Goal: Information Seeking & Learning: Learn about a topic

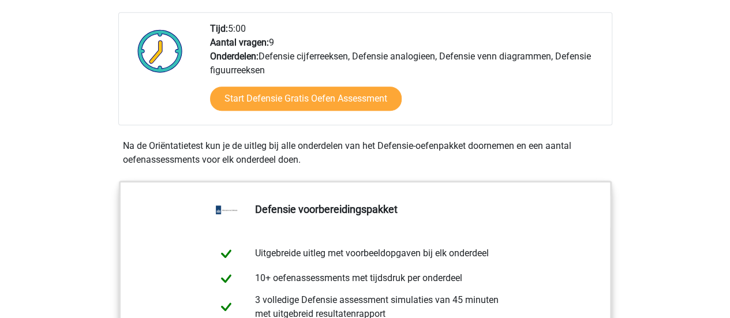
scroll to position [404, 0]
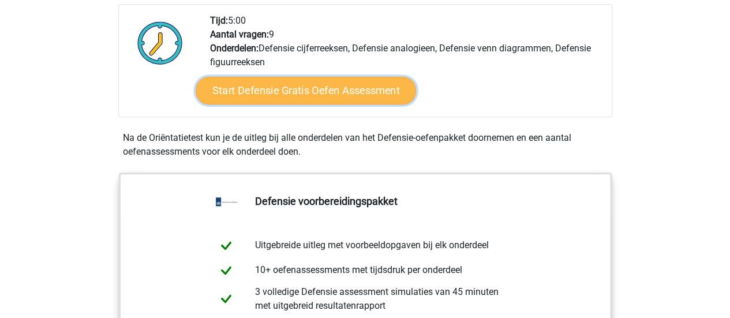
click at [372, 87] on link "Start Defensie Gratis Oefen Assessment" at bounding box center [306, 91] width 220 height 28
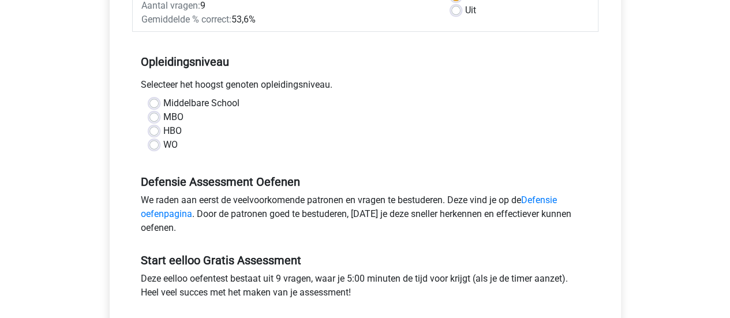
scroll to position [231, 0]
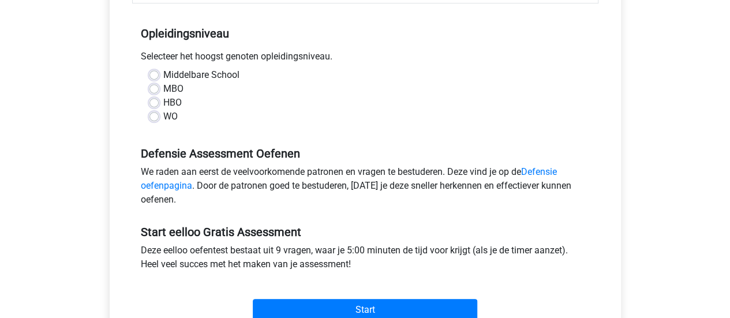
click at [163, 88] on label "MBO" at bounding box center [173, 89] width 20 height 14
click at [153, 88] on input "MBO" at bounding box center [153, 88] width 9 height 12
radio input "true"
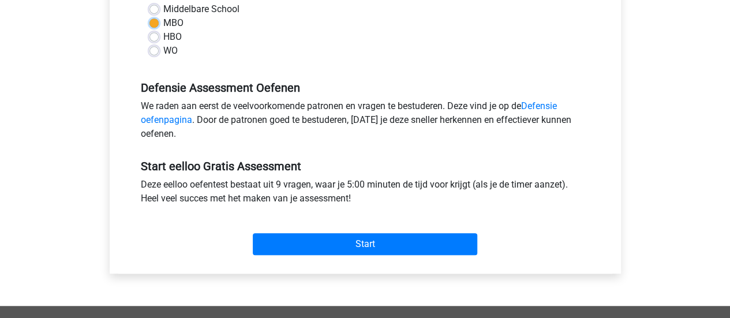
scroll to position [289, 0]
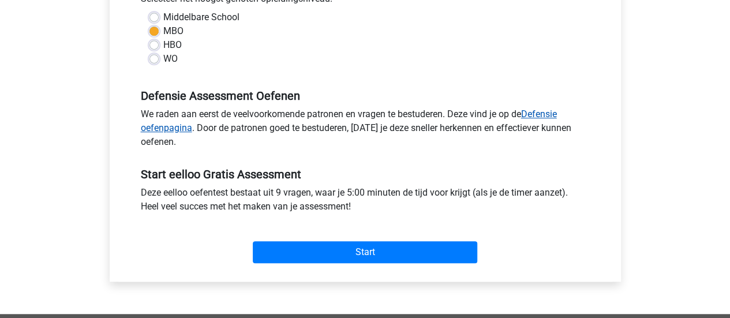
click at [545, 114] on link "Defensie oefenpagina" at bounding box center [349, 120] width 416 height 25
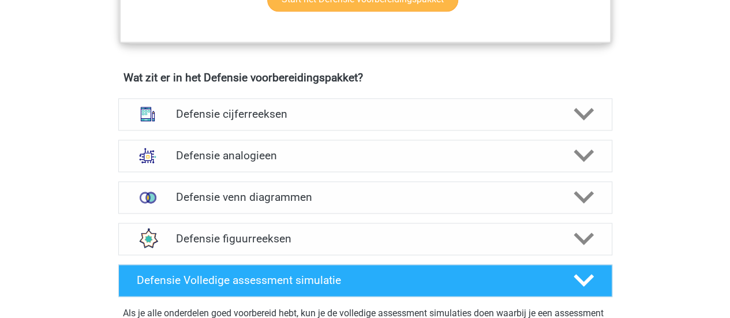
scroll to position [808, 0]
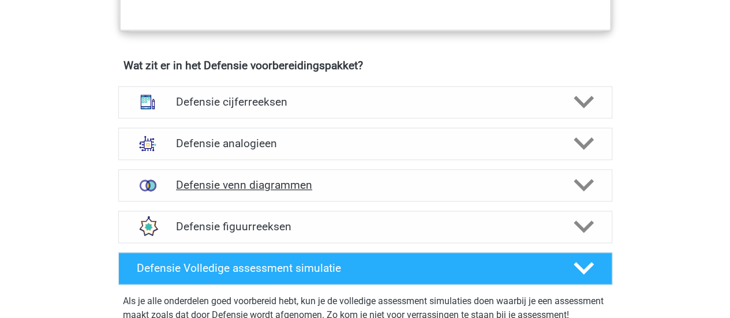
click at [267, 181] on h4 "Defensie venn diagrammen" at bounding box center [365, 184] width 378 height 13
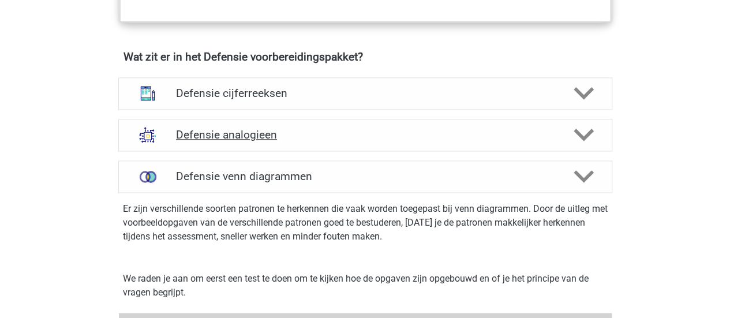
scroll to position [923, 0]
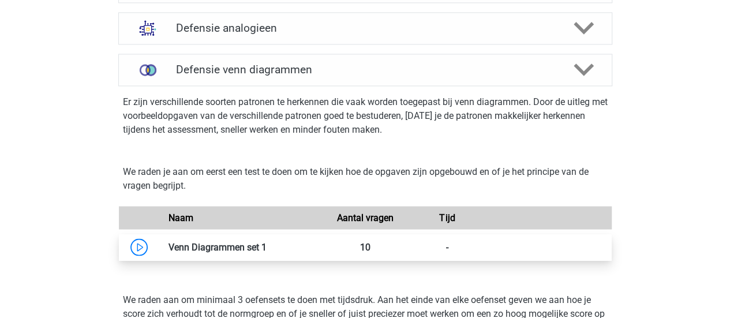
click at [267, 246] on link at bounding box center [267, 246] width 0 height 11
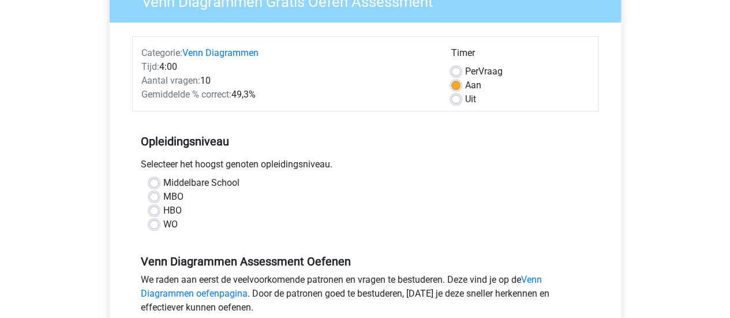
scroll to position [115, 0]
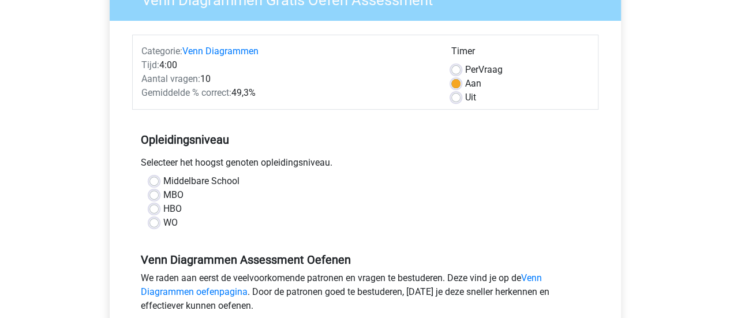
click at [163, 193] on label "MBO" at bounding box center [173, 195] width 20 height 14
click at [151, 193] on input "MBO" at bounding box center [153, 194] width 9 height 12
radio input "true"
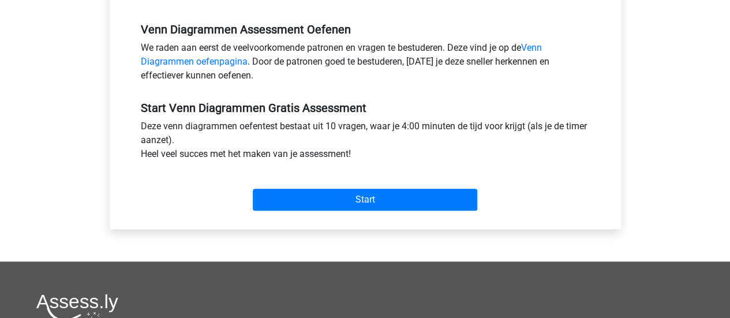
scroll to position [346, 0]
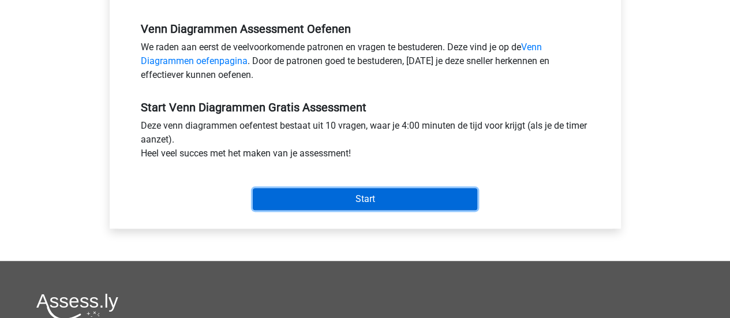
click at [413, 193] on input "Start" at bounding box center [365, 199] width 224 height 22
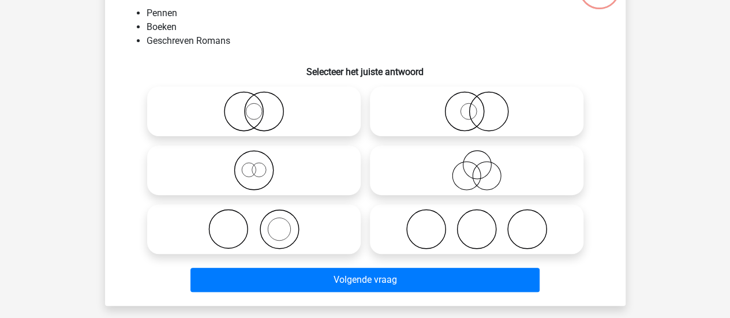
scroll to position [58, 0]
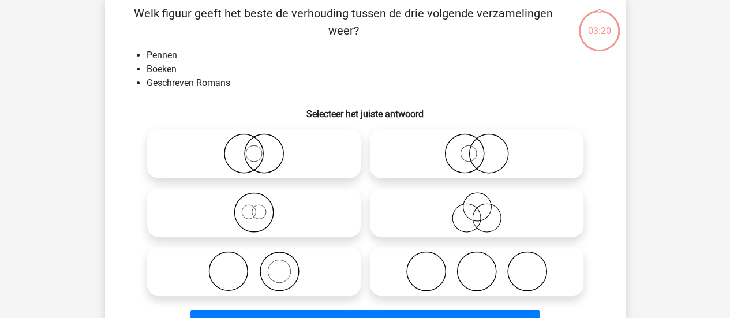
click at [246, 149] on icon at bounding box center [254, 153] width 204 height 40
click at [254, 148] on input "radio" at bounding box center [258, 144] width 8 height 8
radio input "true"
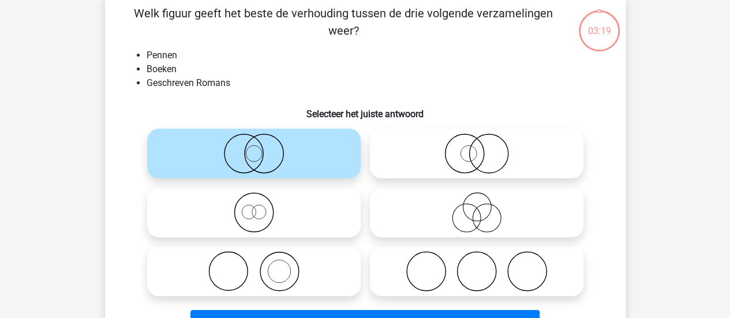
scroll to position [115, 0]
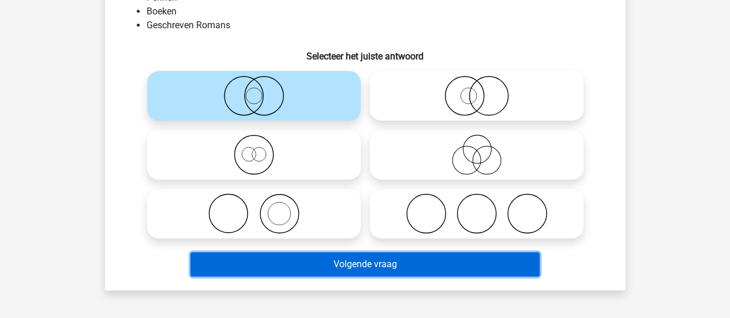
click at [407, 258] on button "Volgende vraag" at bounding box center [364, 264] width 349 height 24
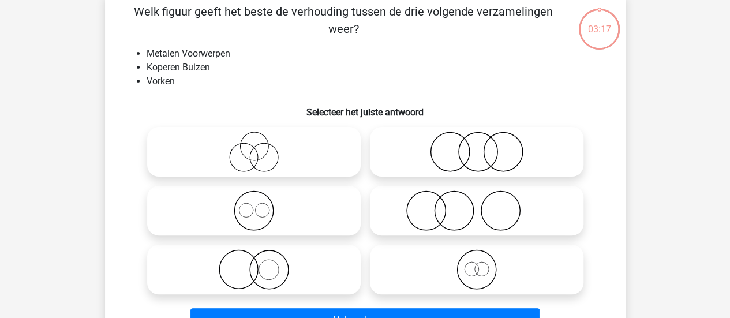
scroll to position [53, 0]
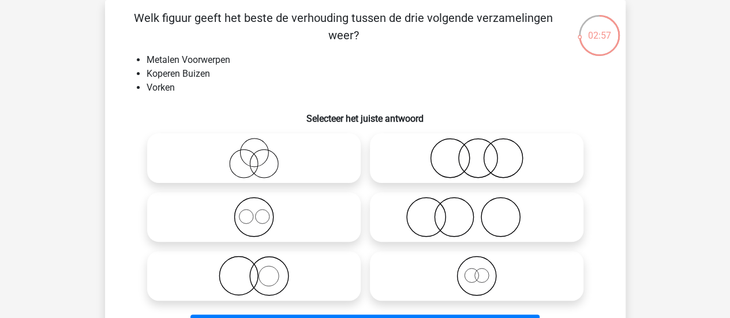
click at [537, 221] on icon at bounding box center [477, 217] width 204 height 40
click at [484, 211] on input "radio" at bounding box center [481, 208] width 8 height 8
radio input "true"
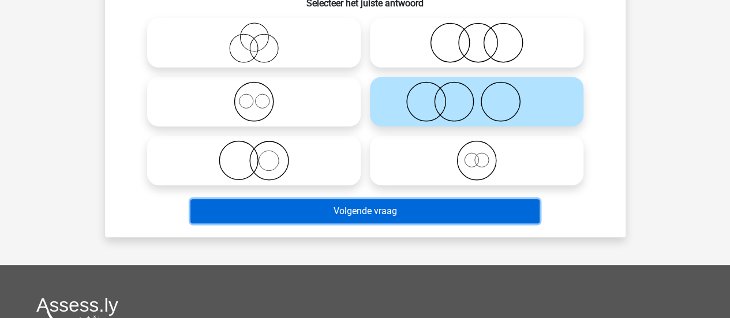
click at [398, 215] on button "Volgende vraag" at bounding box center [364, 211] width 349 height 24
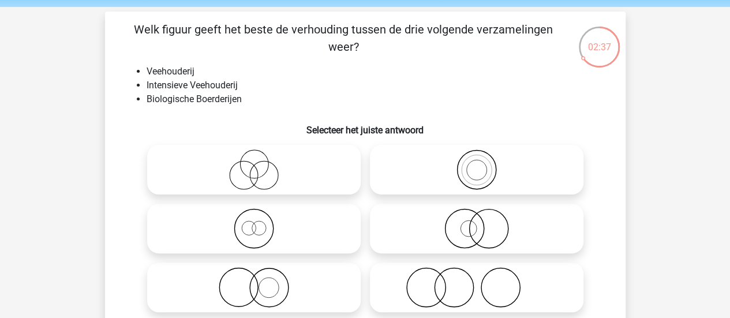
scroll to position [58, 0]
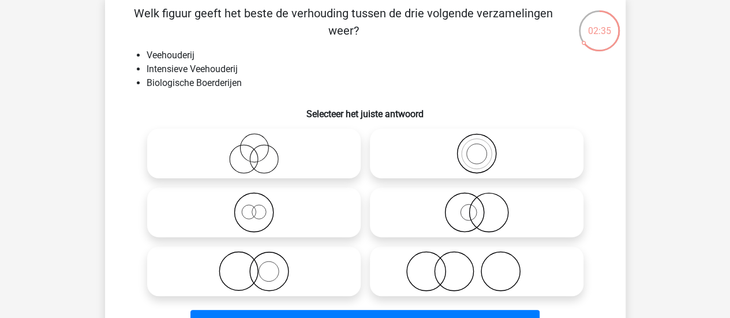
click at [248, 132] on label at bounding box center [254, 154] width 214 height 50
click at [254, 140] on input "radio" at bounding box center [258, 144] width 8 height 8
radio input "true"
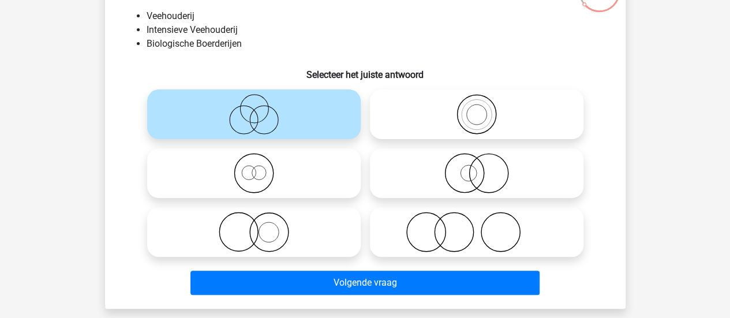
scroll to position [115, 0]
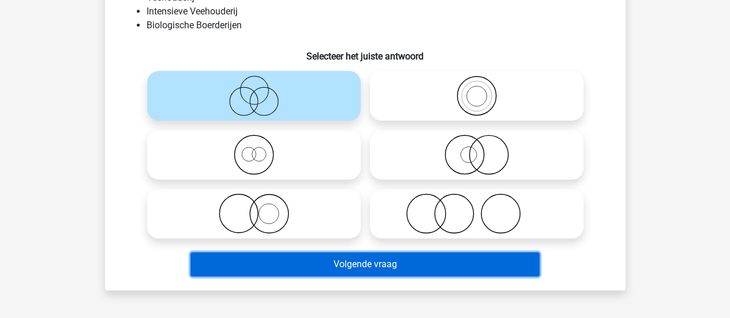
click at [476, 267] on button "Volgende vraag" at bounding box center [364, 264] width 349 height 24
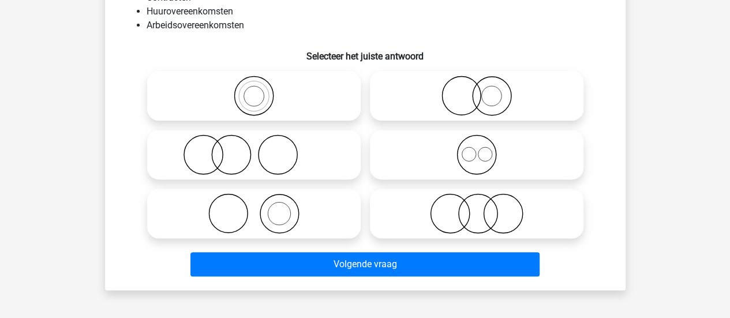
click at [492, 155] on icon at bounding box center [477, 154] width 204 height 40
click at [484, 149] on input "radio" at bounding box center [481, 145] width 8 height 8
radio input "true"
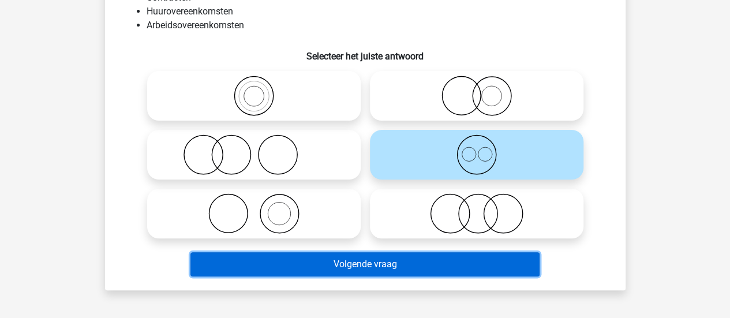
click at [418, 261] on button "Volgende vraag" at bounding box center [364, 264] width 349 height 24
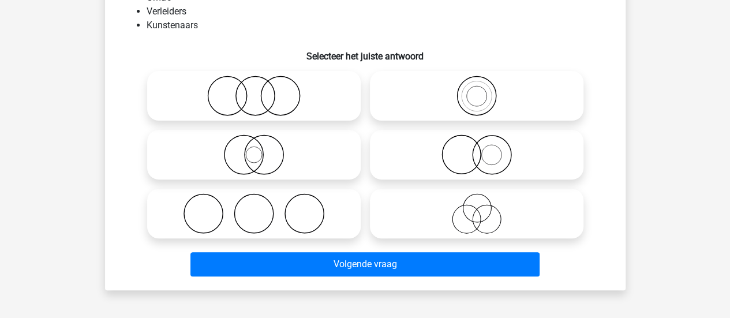
scroll to position [53, 0]
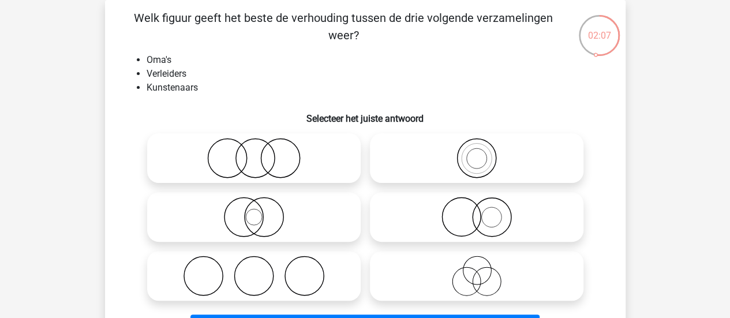
click at [304, 260] on icon at bounding box center [254, 276] width 204 height 40
click at [261, 263] on input "radio" at bounding box center [258, 267] width 8 height 8
radio input "true"
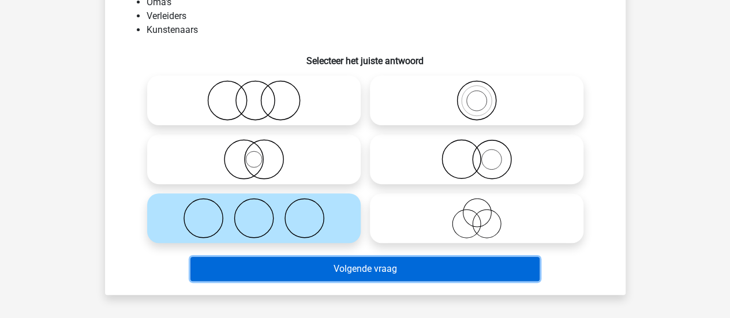
click at [498, 264] on button "Volgende vraag" at bounding box center [364, 269] width 349 height 24
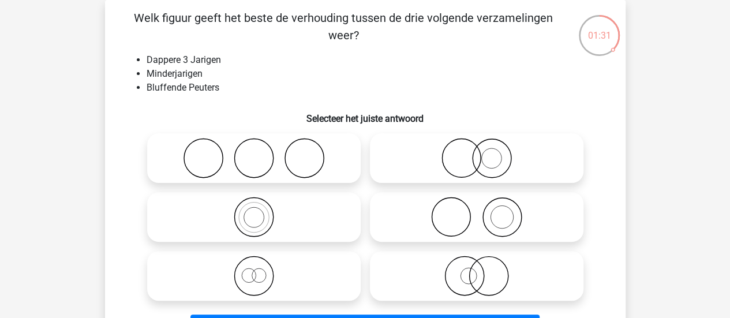
click at [248, 213] on icon at bounding box center [254, 217] width 204 height 40
click at [254, 211] on input "radio" at bounding box center [258, 208] width 8 height 8
radio input "true"
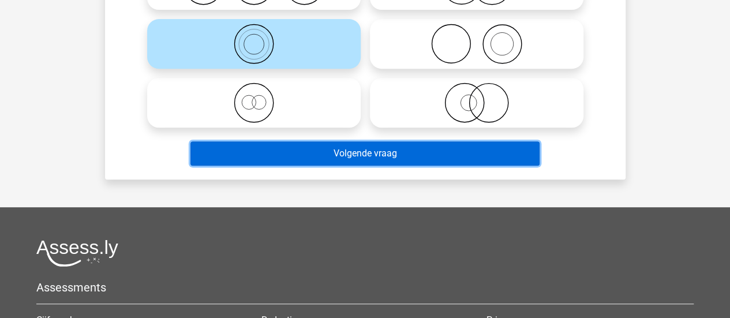
click at [448, 152] on button "Volgende vraag" at bounding box center [364, 153] width 349 height 24
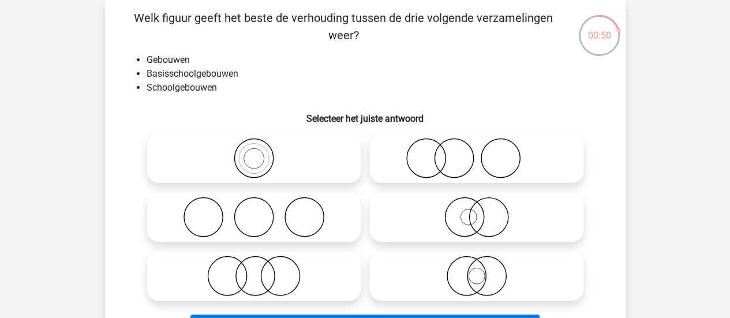
drag, startPoint x: 253, startPoint y: 149, endPoint x: 309, endPoint y: 167, distance: 58.6
click at [254, 150] on input "radio" at bounding box center [258, 149] width 8 height 8
radio input "true"
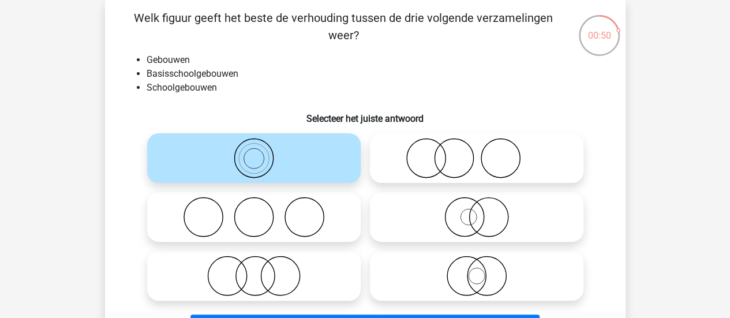
scroll to position [169, 0]
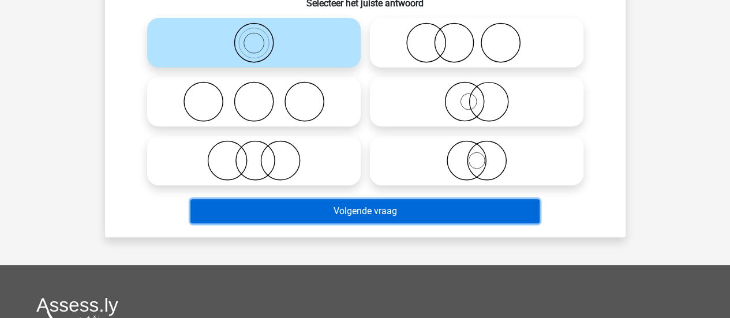
click at [481, 211] on button "Volgende vraag" at bounding box center [364, 211] width 349 height 24
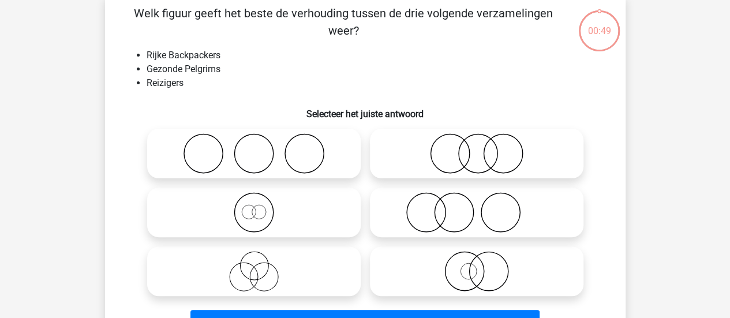
scroll to position [53, 0]
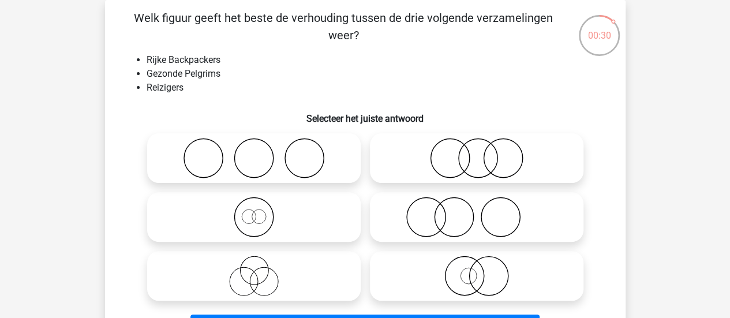
click at [477, 153] on icon at bounding box center [477, 158] width 204 height 40
click at [477, 152] on input "radio" at bounding box center [481, 149] width 8 height 8
radio input "true"
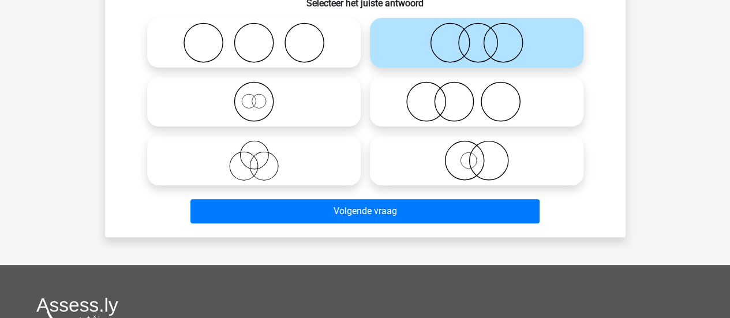
scroll to position [111, 0]
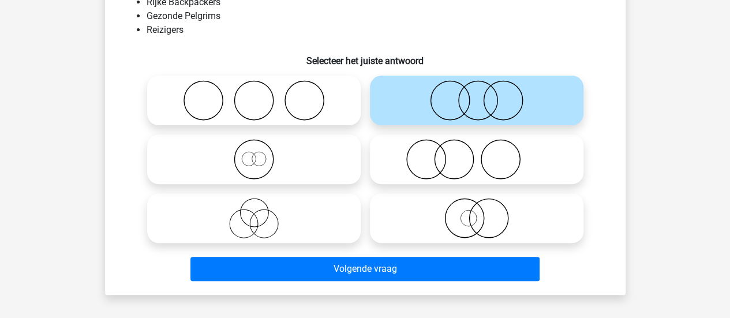
click at [248, 215] on icon at bounding box center [254, 218] width 204 height 40
click at [254, 212] on input "radio" at bounding box center [258, 209] width 8 height 8
radio input "true"
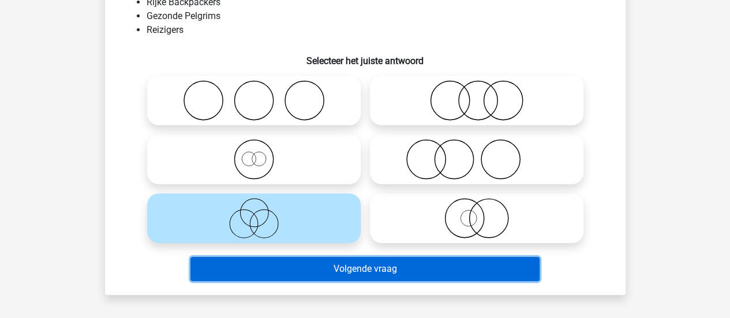
click at [431, 268] on button "Volgende vraag" at bounding box center [364, 269] width 349 height 24
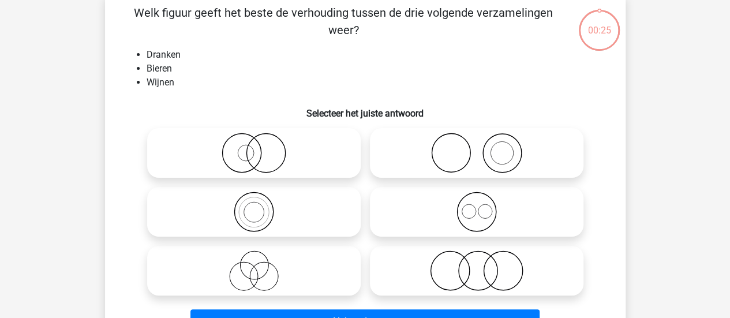
scroll to position [53, 0]
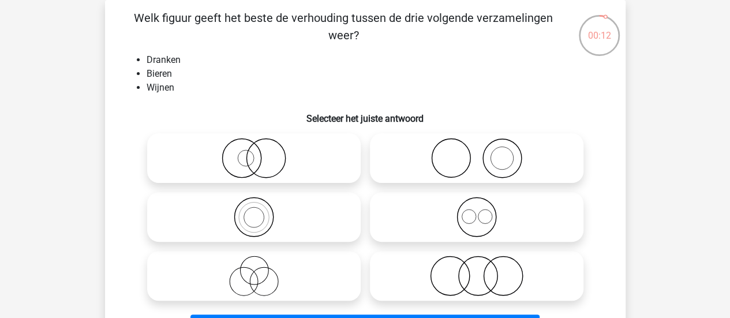
click at [486, 218] on icon at bounding box center [477, 217] width 204 height 40
click at [484, 211] on input "radio" at bounding box center [481, 208] width 8 height 8
radio input "true"
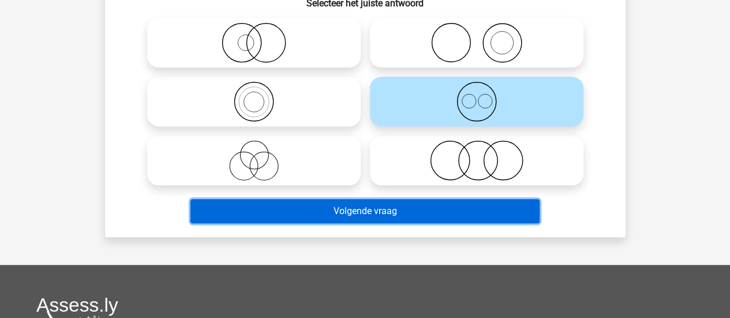
click at [411, 211] on button "Volgende vraag" at bounding box center [364, 211] width 349 height 24
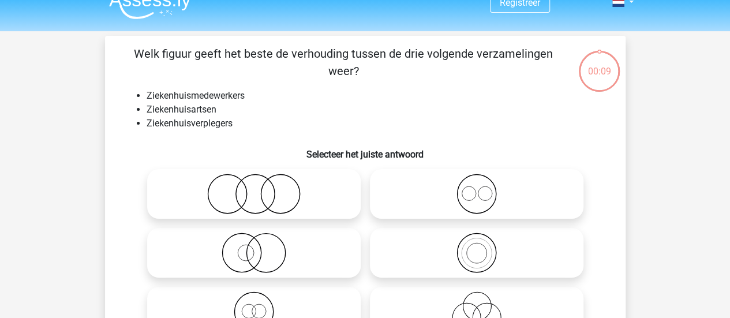
scroll to position [0, 0]
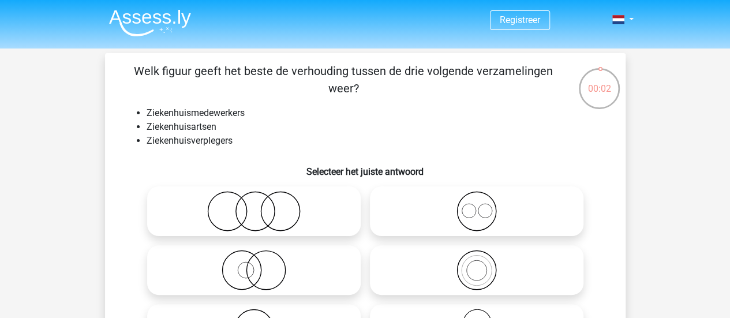
click at [309, 209] on icon at bounding box center [254, 211] width 204 height 40
click at [261, 205] on input "radio" at bounding box center [258, 202] width 8 height 8
radio input "true"
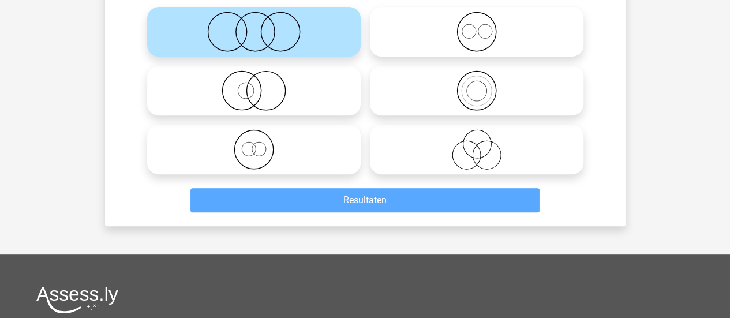
scroll to position [289, 0]
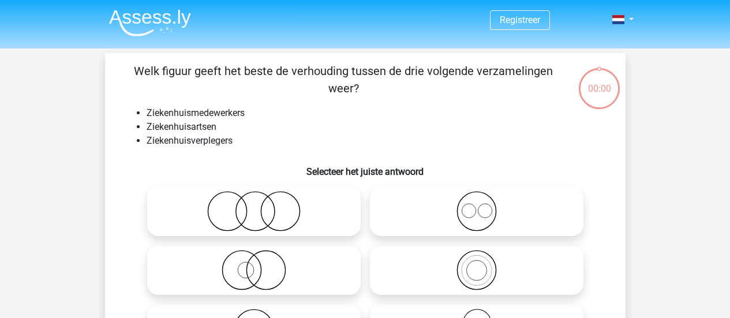
scroll to position [289, 0]
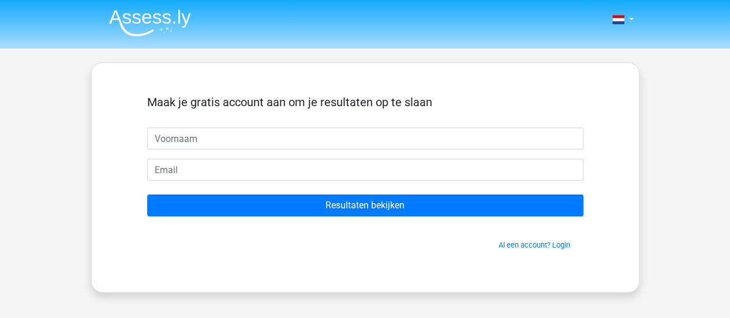
click at [274, 74] on div "Maak je gratis account aan om je resultaten op te slaan Resultaten bekijken Al …" at bounding box center [365, 177] width 548 height 230
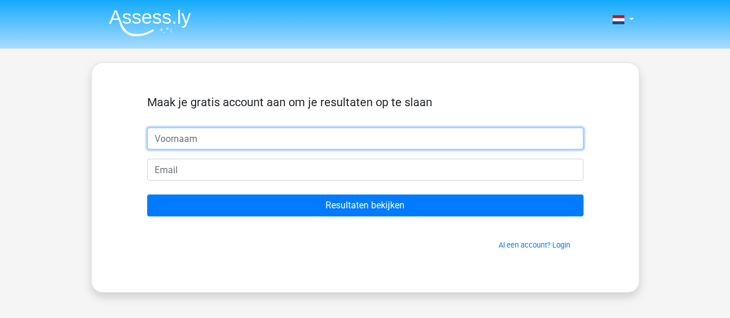
click at [229, 139] on input "text" at bounding box center [365, 139] width 436 height 22
type input "R"
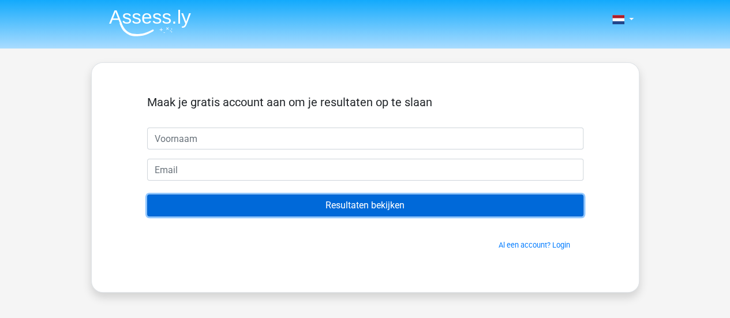
click at [386, 211] on input "Resultaten bekijken" at bounding box center [365, 205] width 436 height 22
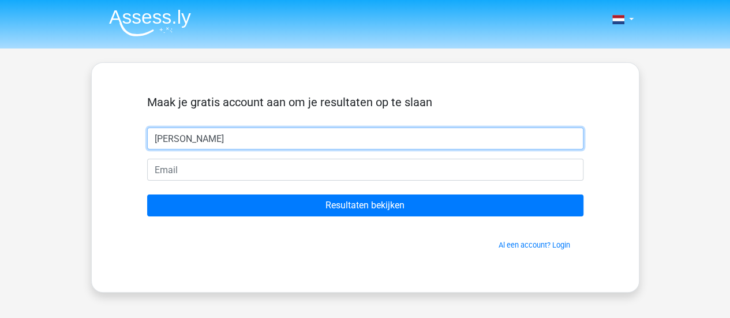
type input "Robert"
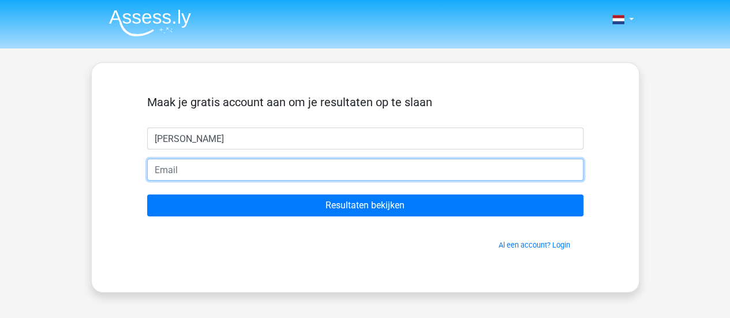
click at [252, 175] on input "email" at bounding box center [365, 170] width 436 height 22
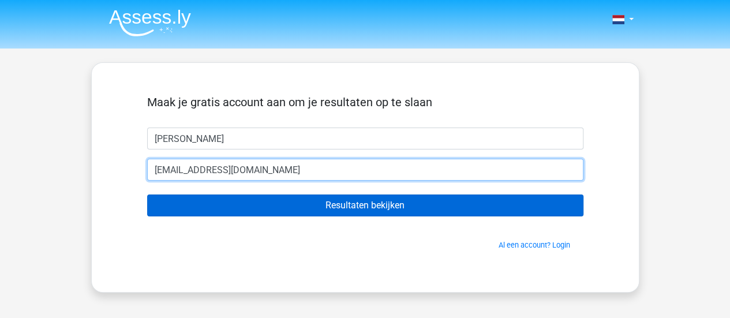
type input "roberttt@live.nl"
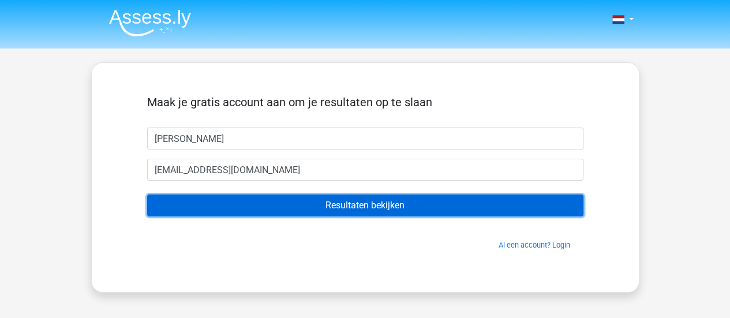
click at [316, 203] on input "Resultaten bekijken" at bounding box center [365, 205] width 436 height 22
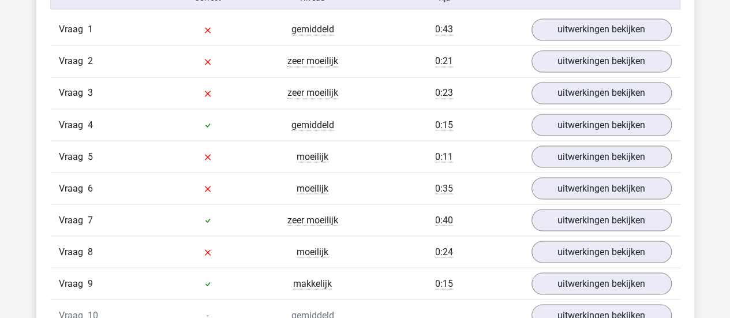
scroll to position [923, 0]
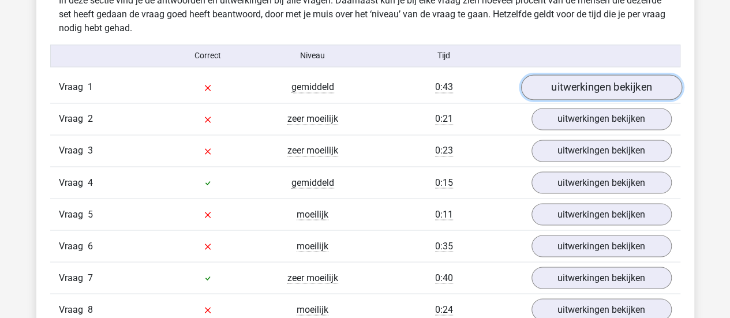
click at [614, 99] on link "uitwerkingen bekijken" at bounding box center [601, 86] width 161 height 25
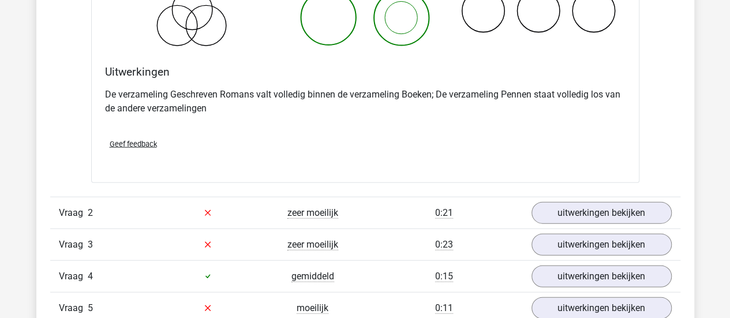
scroll to position [1385, 0]
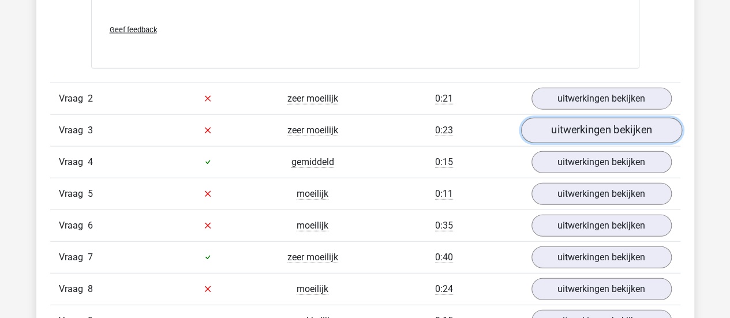
click at [604, 130] on link "uitwerkingen bekijken" at bounding box center [601, 130] width 161 height 25
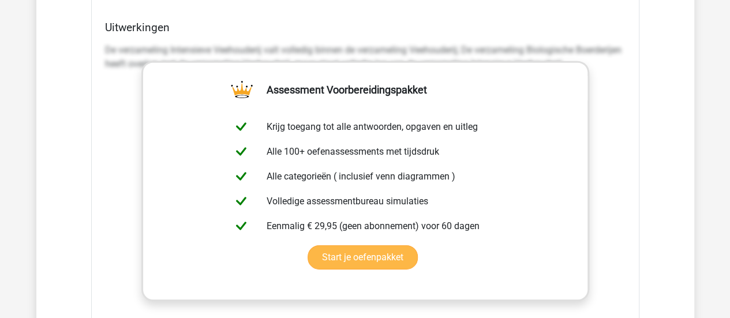
scroll to position [1789, 0]
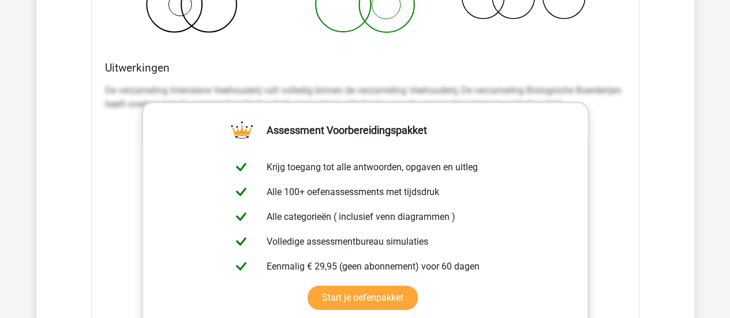
click at [633, 117] on div "Welk figuur geeft het beste de verhouding tussen de drie volgende verzamelingen…" at bounding box center [365, 117] width 548 height 722
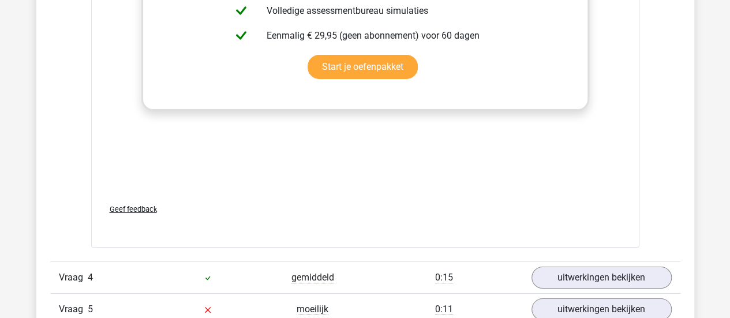
scroll to position [2077, 0]
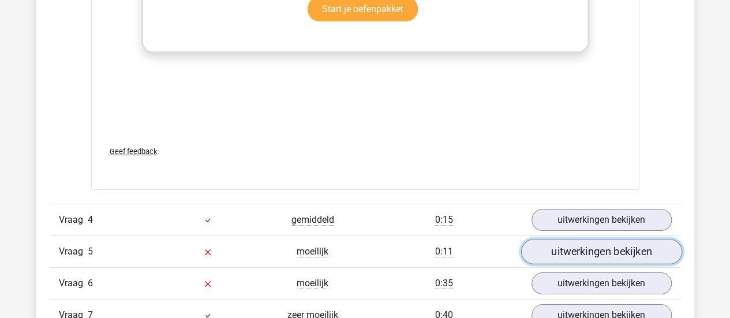
click at [610, 242] on link "uitwerkingen bekijken" at bounding box center [601, 251] width 161 height 25
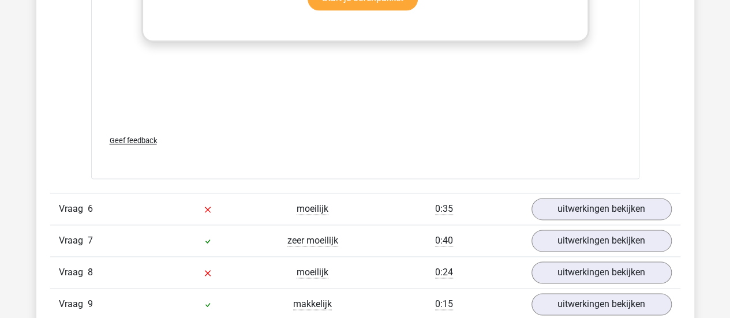
scroll to position [3001, 0]
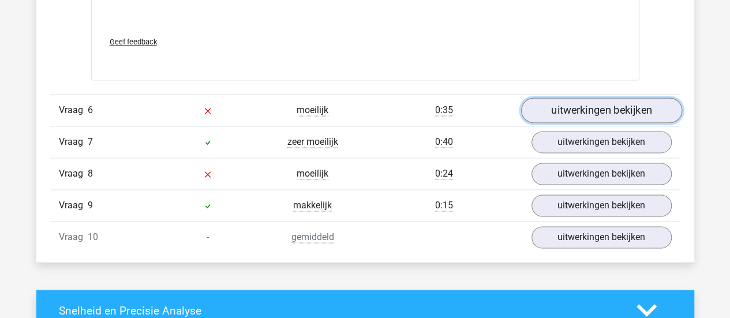
click at [580, 100] on link "uitwerkingen bekijken" at bounding box center [601, 110] width 161 height 25
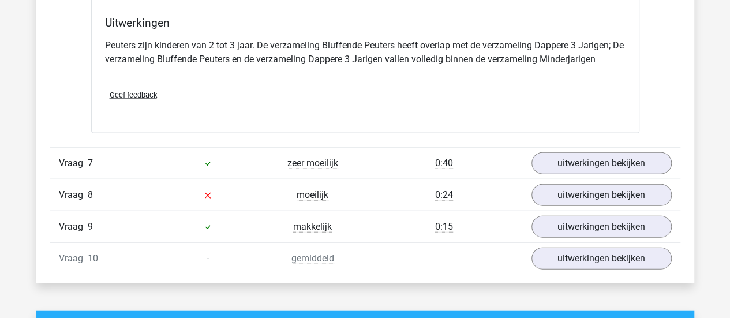
scroll to position [3520, 0]
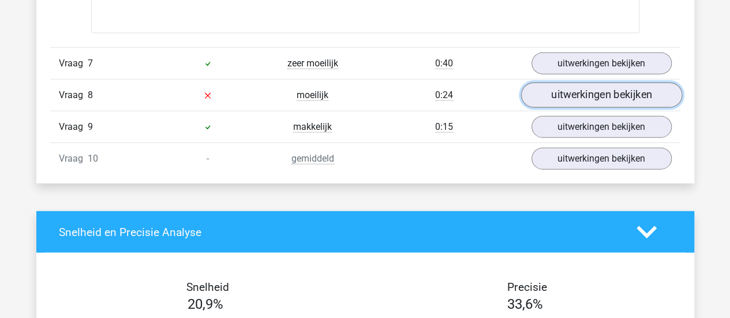
click at [578, 88] on link "uitwerkingen bekijken" at bounding box center [601, 95] width 161 height 25
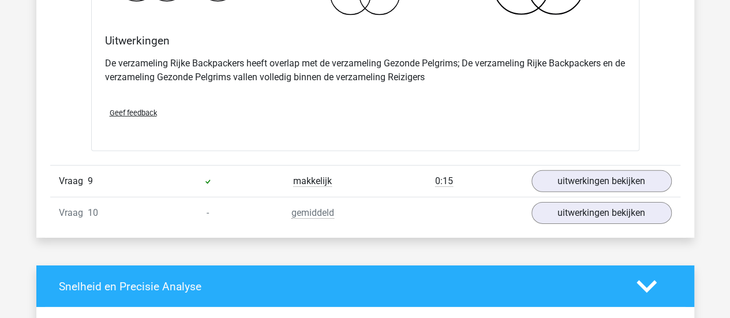
scroll to position [3924, 0]
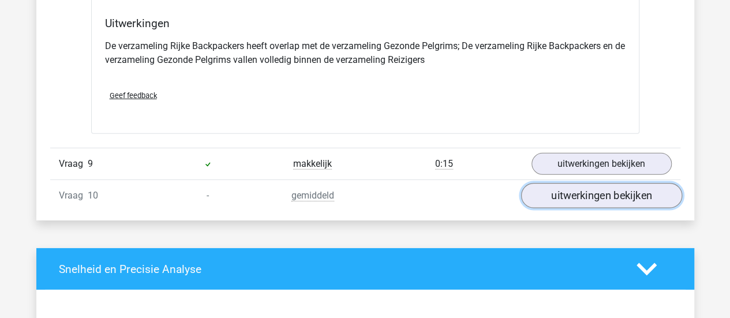
click at [586, 184] on link "uitwerkingen bekijken" at bounding box center [601, 196] width 161 height 25
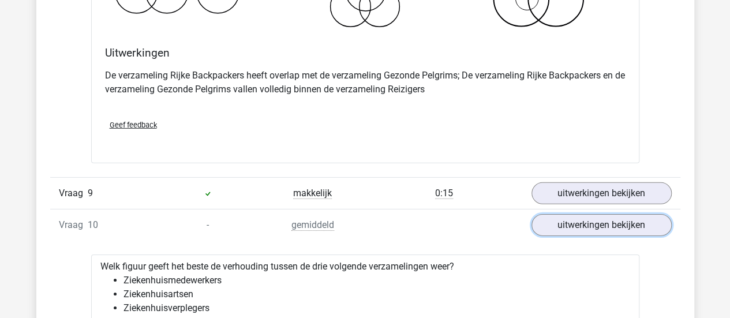
scroll to position [3751, 0]
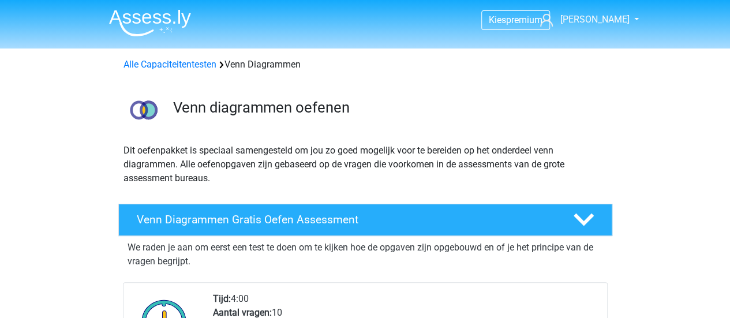
scroll to position [115, 0]
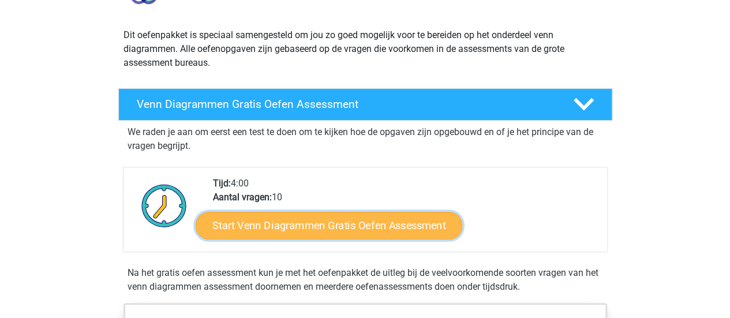
click at [378, 230] on link "Start Venn Diagrammen Gratis Oefen Assessment" at bounding box center [329, 226] width 267 height 28
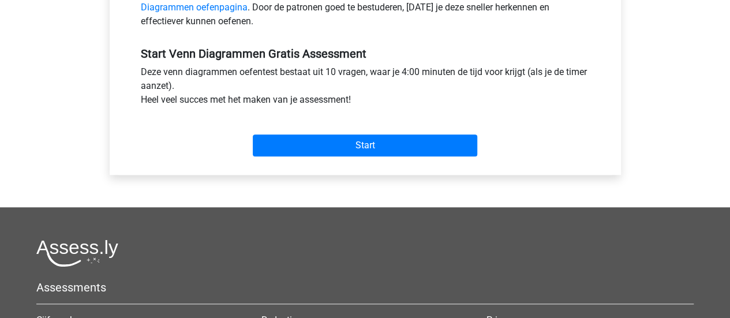
scroll to position [404, 0]
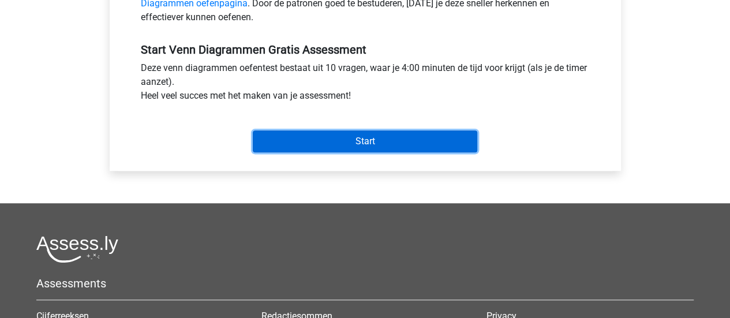
click at [407, 140] on input "Start" at bounding box center [365, 141] width 224 height 22
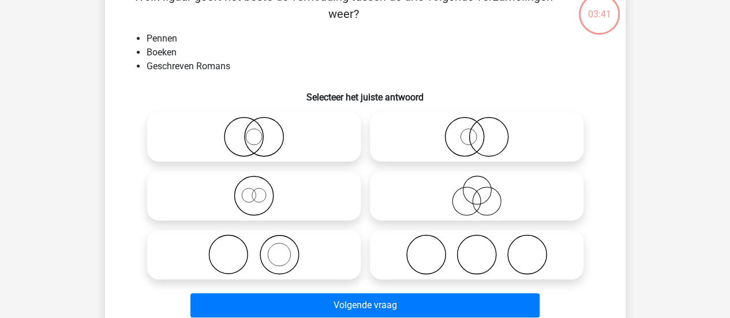
scroll to position [58, 0]
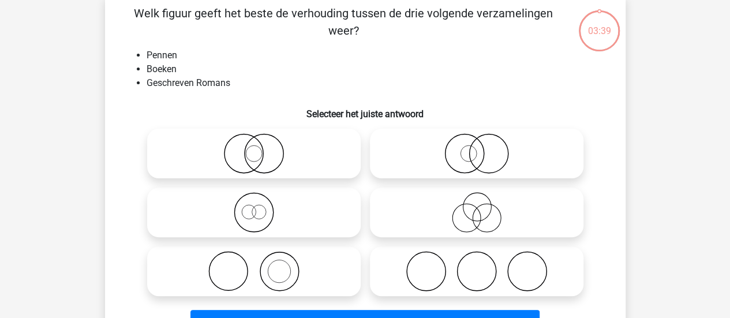
click at [279, 264] on icon at bounding box center [254, 271] width 204 height 40
click at [261, 264] on input "radio" at bounding box center [258, 262] width 8 height 8
radio input "true"
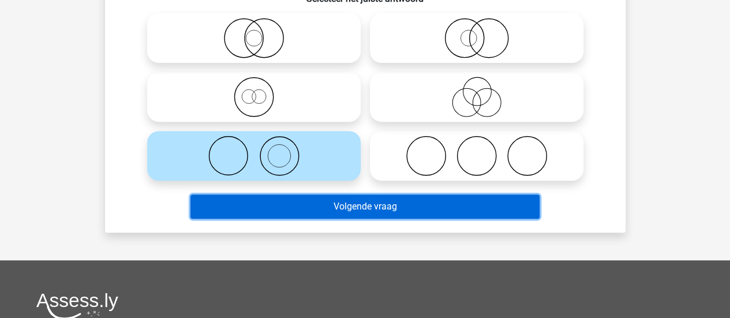
click at [393, 205] on button "Volgende vraag" at bounding box center [364, 206] width 349 height 24
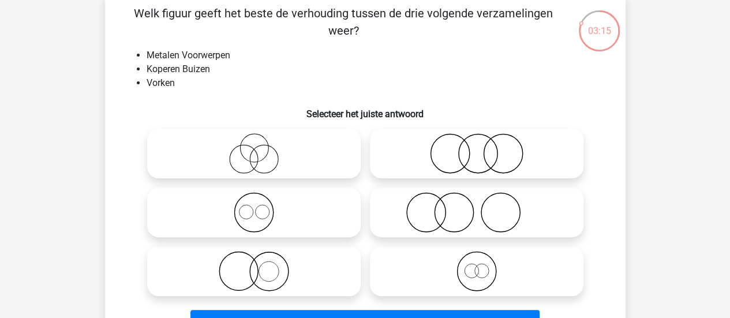
click at [254, 149] on icon at bounding box center [254, 153] width 204 height 40
click at [254, 148] on input "radio" at bounding box center [258, 144] width 8 height 8
radio input "true"
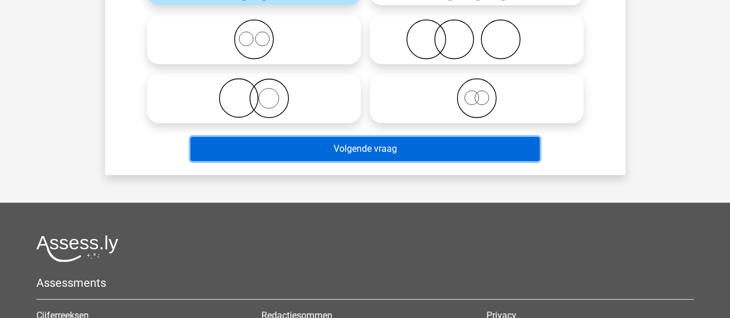
click at [462, 151] on button "Volgende vraag" at bounding box center [364, 149] width 349 height 24
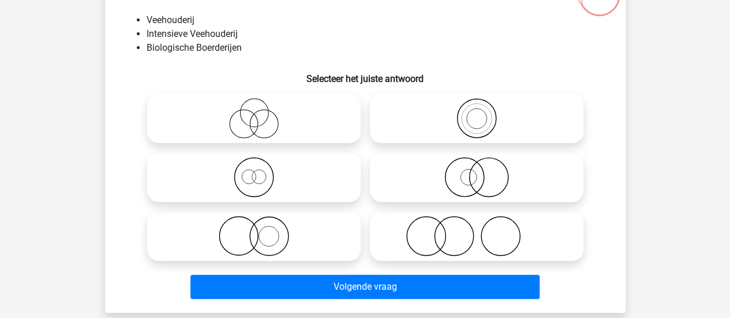
scroll to position [111, 0]
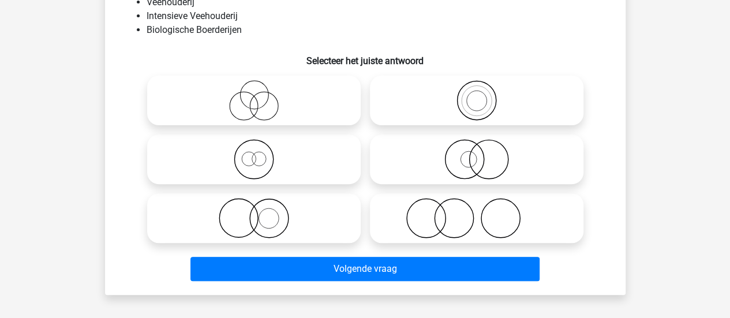
click at [294, 221] on icon at bounding box center [254, 218] width 204 height 40
click at [261, 212] on input "radio" at bounding box center [258, 209] width 8 height 8
radio input "true"
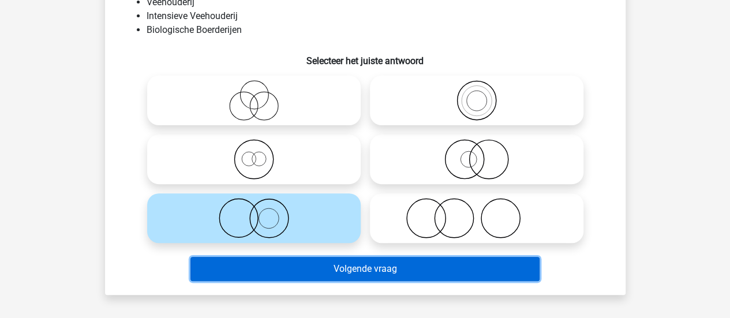
click at [426, 265] on button "Volgende vraag" at bounding box center [364, 269] width 349 height 24
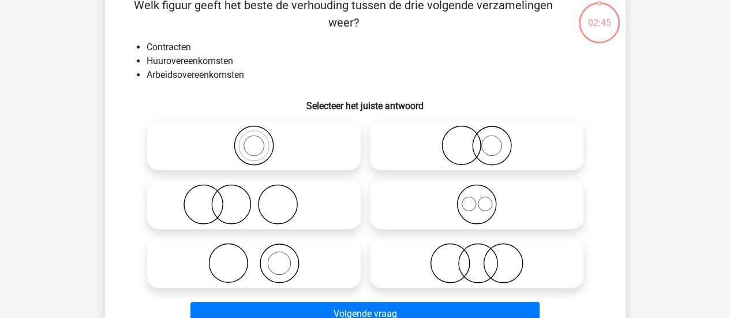
scroll to position [53, 0]
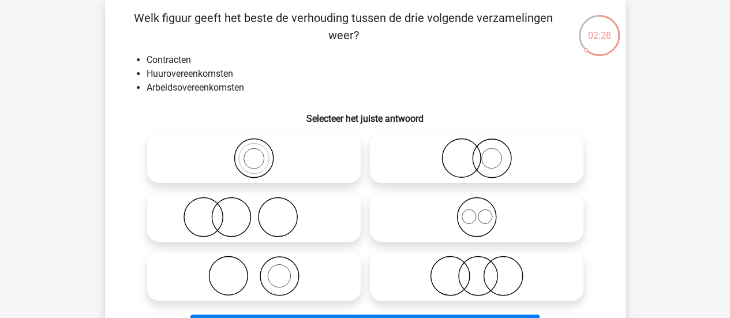
drag, startPoint x: 495, startPoint y: 214, endPoint x: 495, endPoint y: 132, distance: 81.9
click at [495, 213] on circle at bounding box center [476, 217] width 39 height 39
click at [484, 211] on input "radio" at bounding box center [481, 208] width 8 height 8
radio input "true"
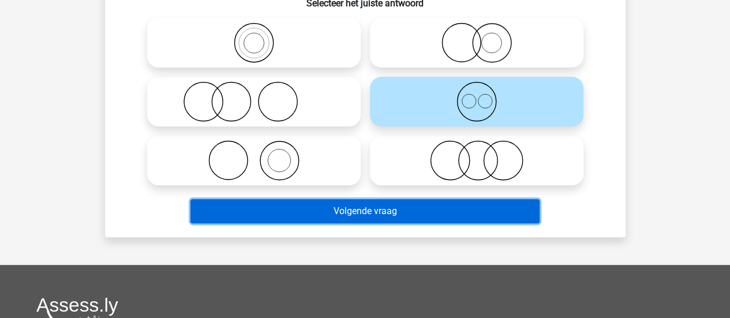
click at [468, 207] on button "Volgende vraag" at bounding box center [364, 211] width 349 height 24
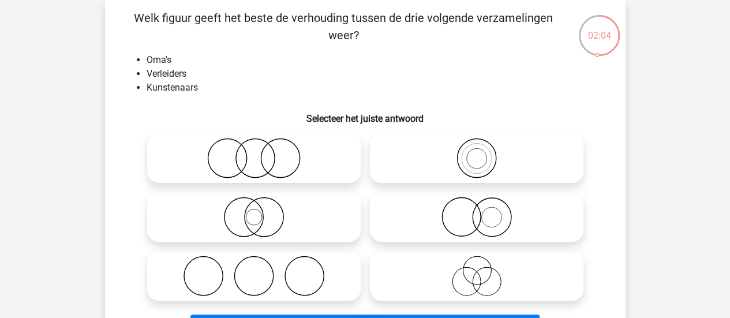
click at [481, 286] on icon at bounding box center [477, 276] width 204 height 40
click at [481, 270] on input "radio" at bounding box center [481, 267] width 8 height 8
radio input "true"
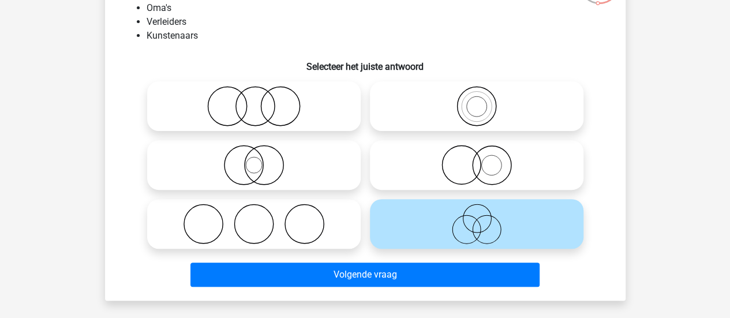
scroll to position [169, 0]
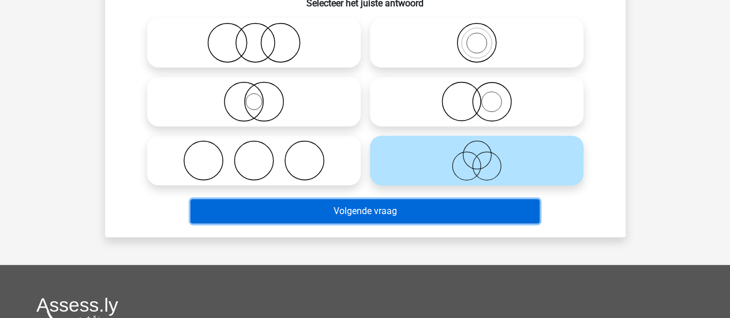
click at [515, 217] on button "Volgende vraag" at bounding box center [364, 211] width 349 height 24
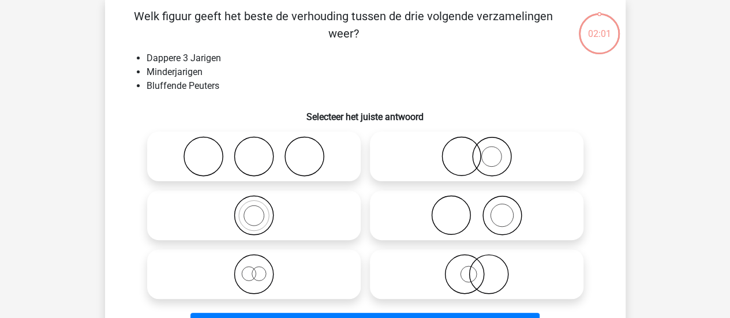
scroll to position [53, 0]
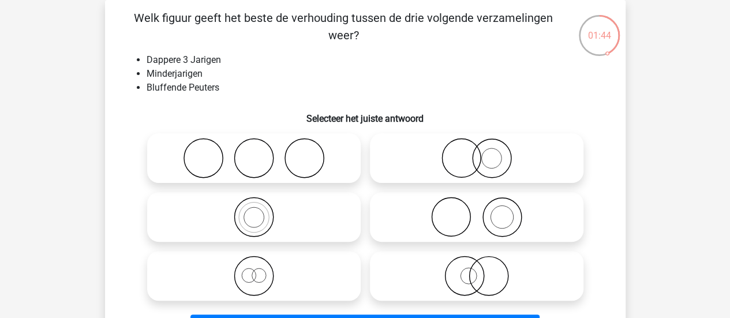
click at [292, 268] on icon at bounding box center [254, 276] width 204 height 40
click at [261, 268] on input "radio" at bounding box center [258, 267] width 8 height 8
radio input "true"
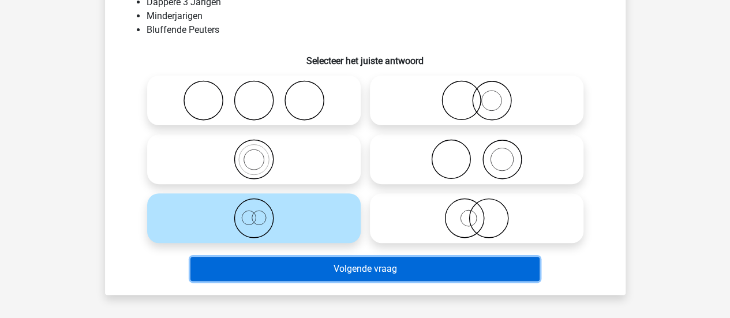
click at [433, 268] on button "Volgende vraag" at bounding box center [364, 269] width 349 height 24
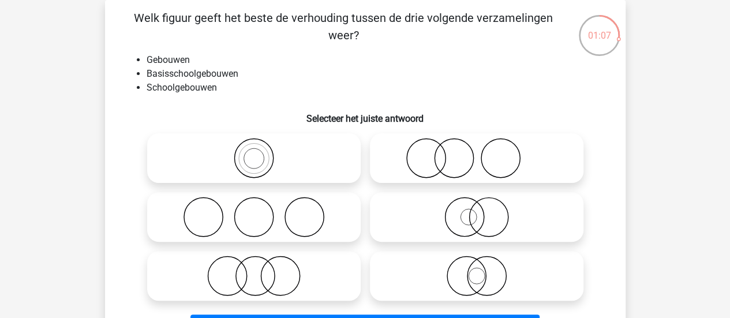
click at [443, 217] on icon at bounding box center [477, 217] width 204 height 40
click at [477, 211] on input "radio" at bounding box center [481, 208] width 8 height 8
radio input "true"
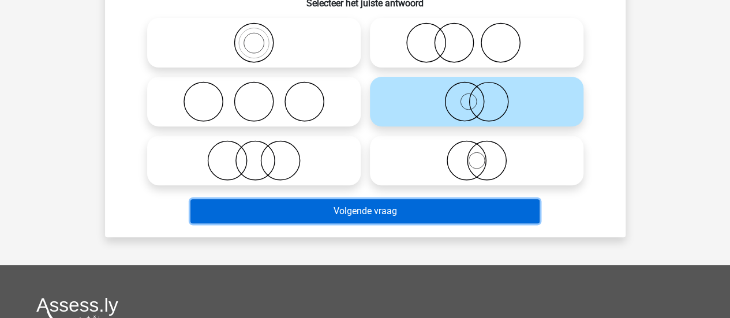
click at [472, 218] on button "Volgende vraag" at bounding box center [364, 211] width 349 height 24
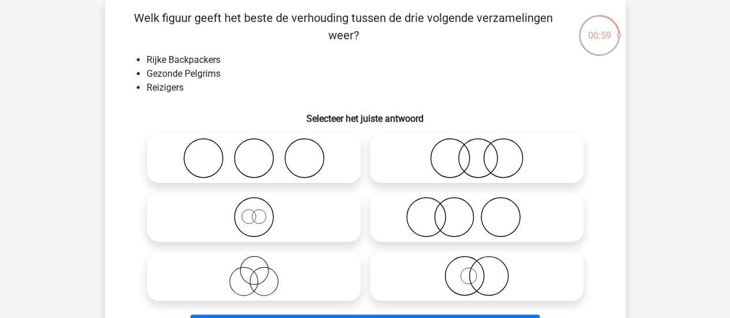
click at [291, 47] on div "Welk figuur geeft het beste de verhouding tussen de drie volgende verzamelingen…" at bounding box center [365, 176] width 511 height 334
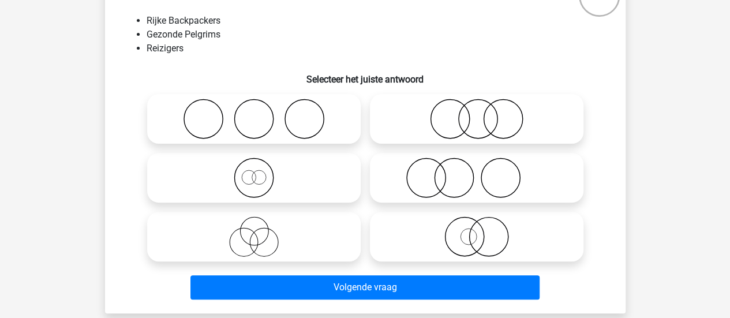
scroll to position [111, 0]
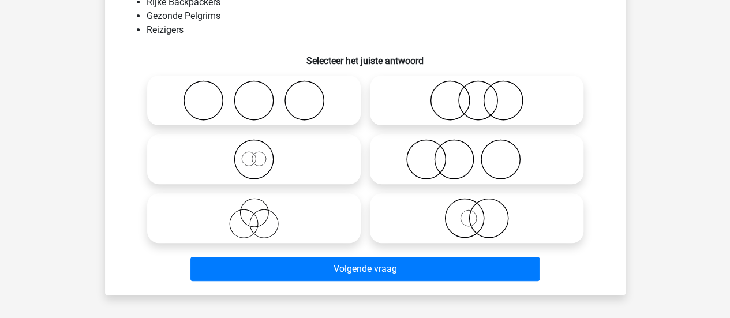
click at [293, 159] on icon at bounding box center [254, 159] width 204 height 40
click at [261, 153] on input "radio" at bounding box center [258, 150] width 8 height 8
radio input "true"
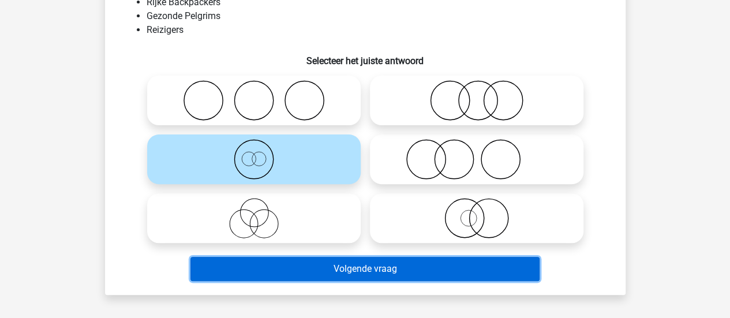
click at [417, 266] on button "Volgende vraag" at bounding box center [364, 269] width 349 height 24
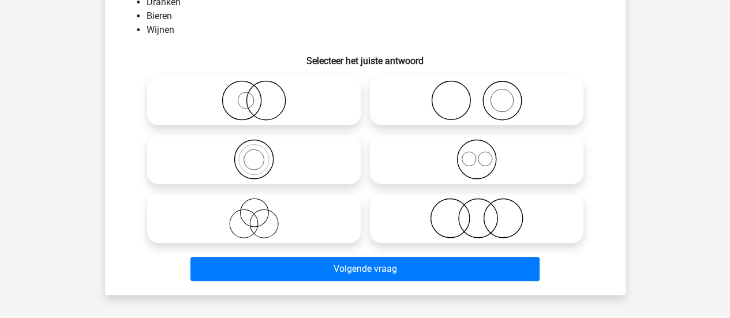
scroll to position [53, 0]
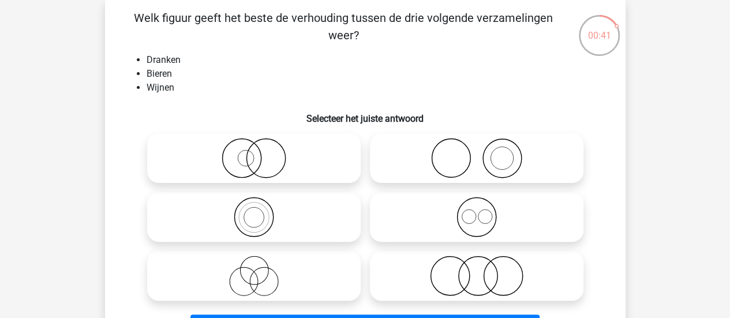
click at [458, 217] on icon at bounding box center [477, 217] width 204 height 40
click at [477, 211] on input "radio" at bounding box center [481, 208] width 8 height 8
radio input "true"
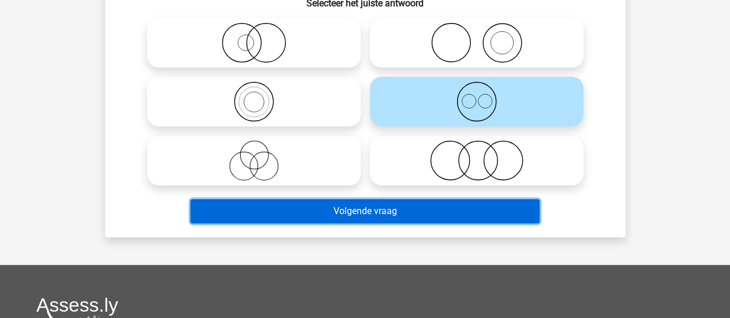
click at [515, 212] on button "Volgende vraag" at bounding box center [364, 211] width 349 height 24
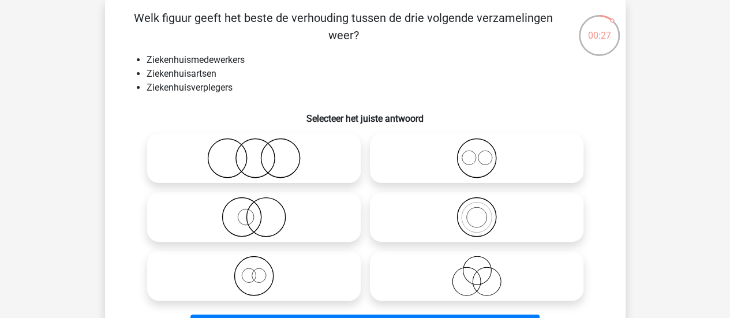
click at [471, 276] on icon at bounding box center [477, 276] width 204 height 40
click at [477, 270] on input "radio" at bounding box center [481, 267] width 8 height 8
radio input "true"
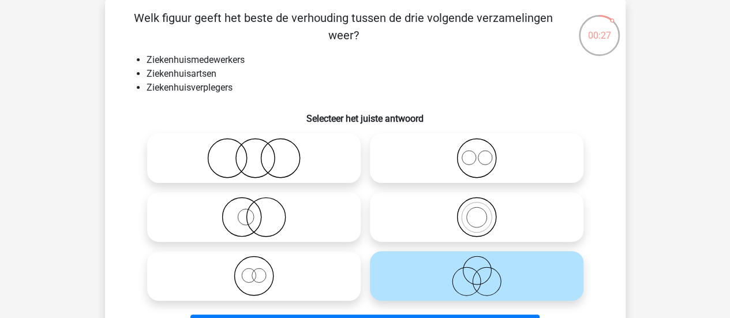
scroll to position [226, 0]
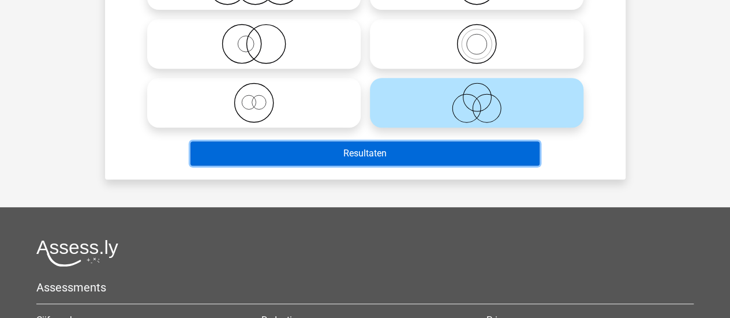
click at [437, 156] on button "Resultaten" at bounding box center [364, 153] width 349 height 24
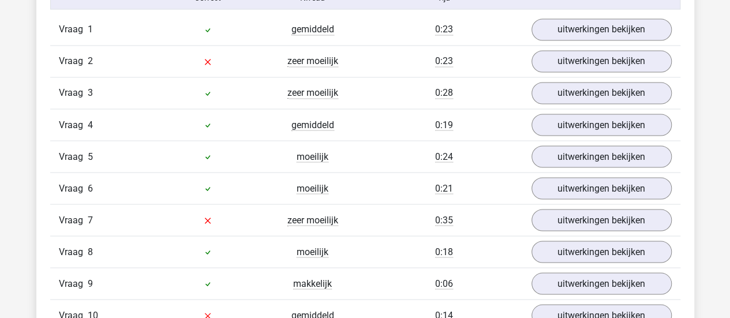
scroll to position [923, 0]
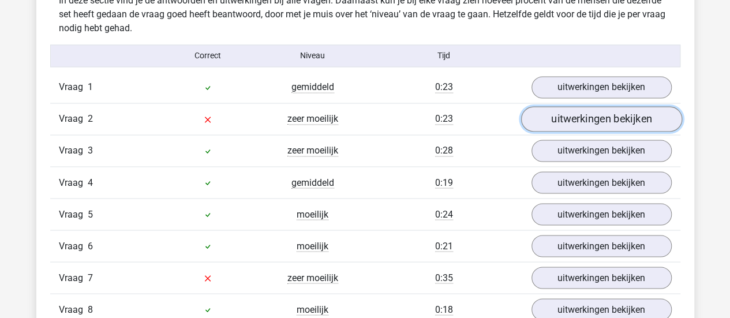
click at [549, 115] on link "uitwerkingen bekijken" at bounding box center [601, 118] width 161 height 25
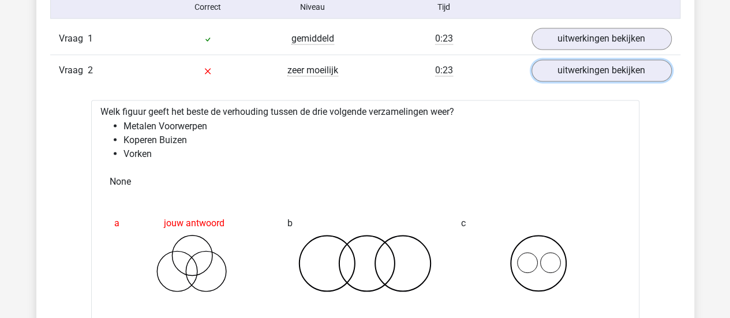
scroll to position [1039, 0]
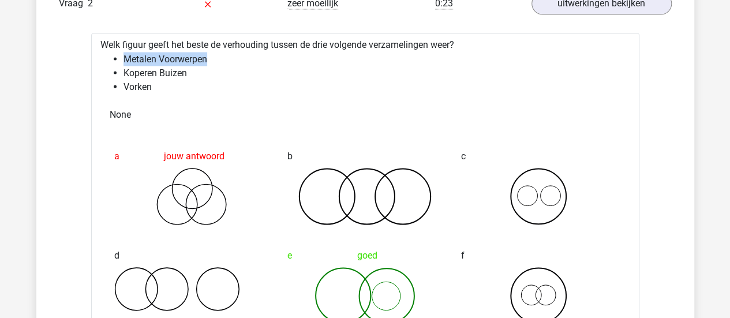
drag, startPoint x: 121, startPoint y: 57, endPoint x: 215, endPoint y: 61, distance: 93.5
click at [215, 61] on ul "Metalen Voorwerpen Koperen Buizen Vorken" at bounding box center [365, 73] width 530 height 42
click at [215, 61] on li "Metalen Voorwerpen" at bounding box center [376, 59] width 507 height 14
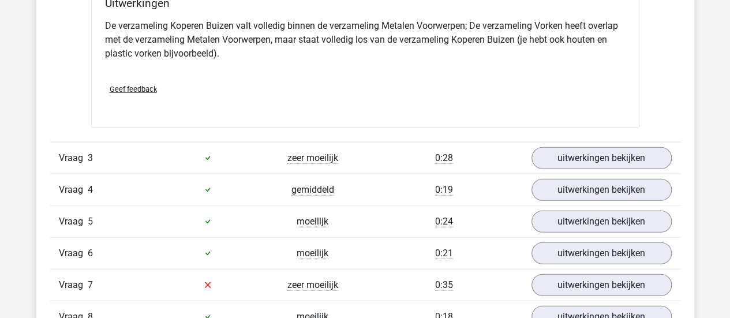
scroll to position [1500, 0]
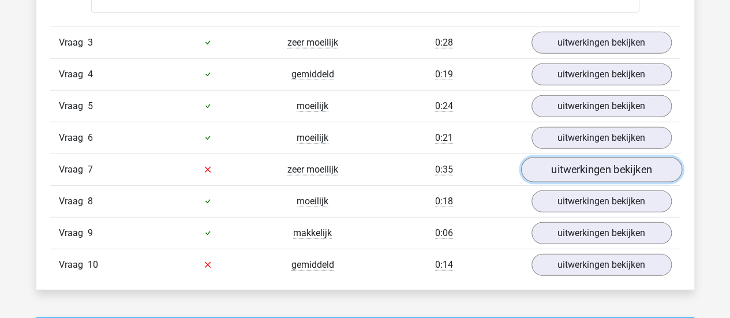
click at [598, 170] on link "uitwerkingen bekijken" at bounding box center [601, 169] width 161 height 25
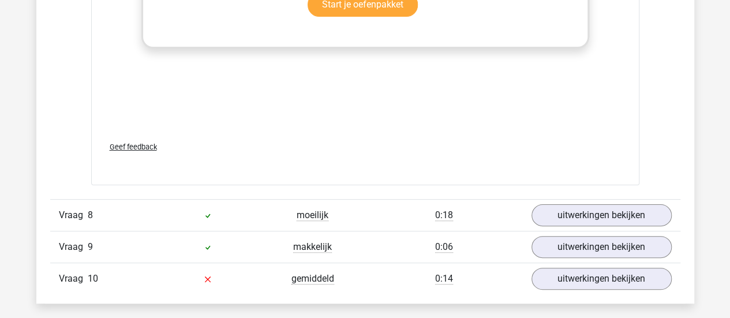
scroll to position [2366, 0]
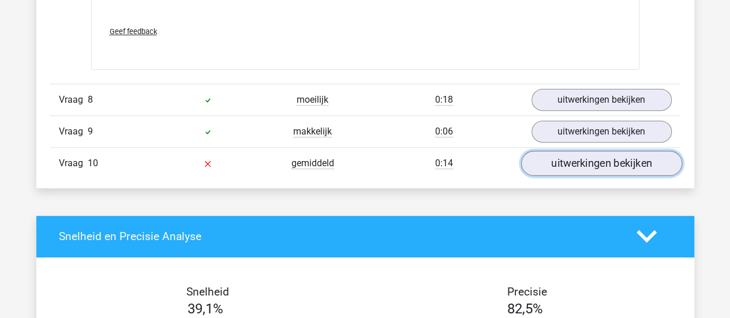
click at [617, 159] on link "uitwerkingen bekijken" at bounding box center [601, 163] width 161 height 25
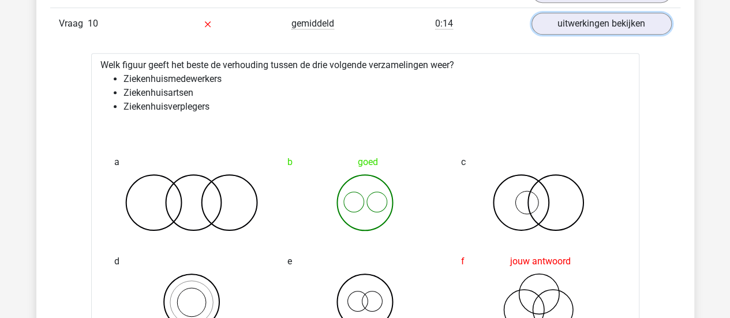
scroll to position [2539, 0]
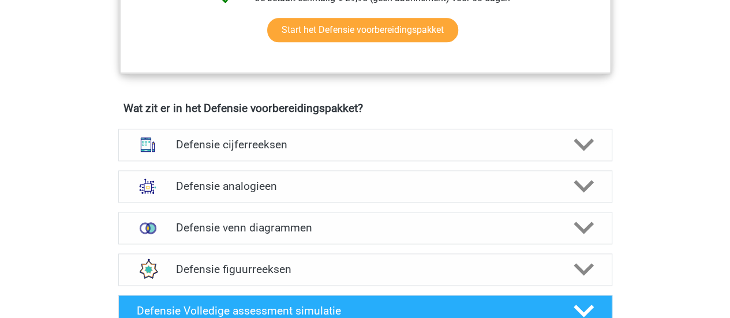
scroll to position [750, 0]
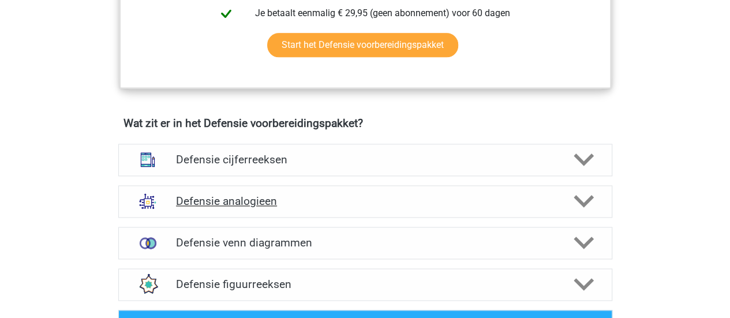
click at [287, 198] on h4 "Defensie analogieen" at bounding box center [365, 200] width 378 height 13
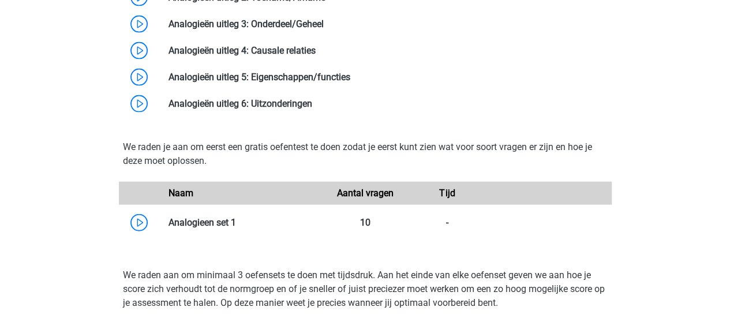
scroll to position [1212, 0]
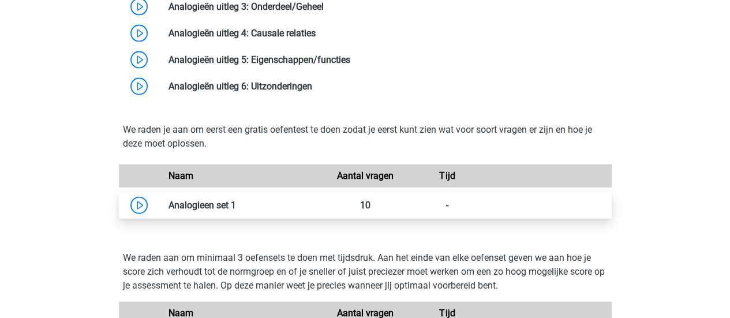
click at [236, 205] on link at bounding box center [236, 205] width 0 height 11
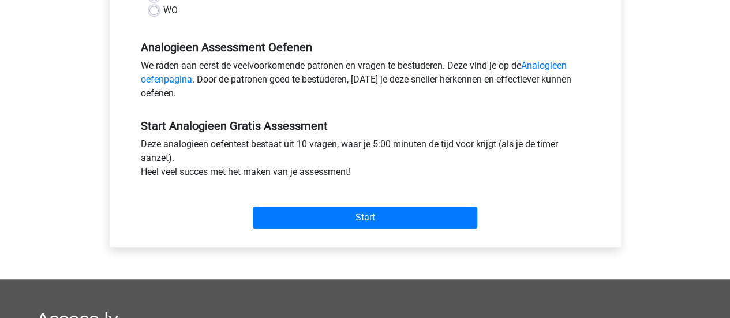
scroll to position [346, 0]
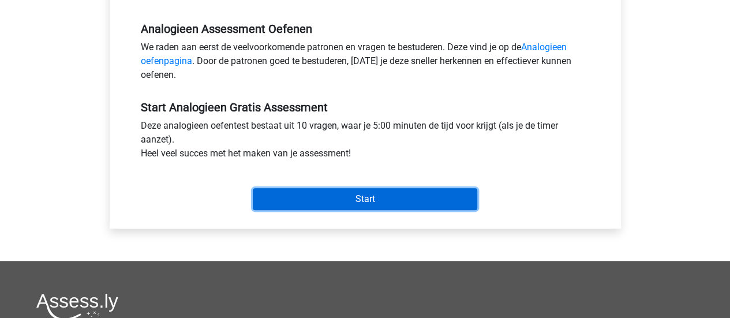
click at [373, 193] on input "Start" at bounding box center [365, 199] width 224 height 22
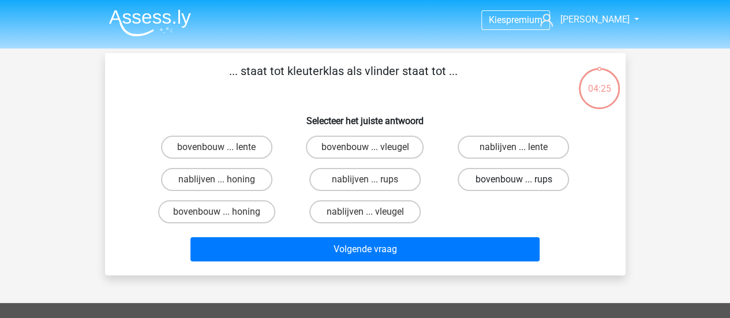
click at [548, 184] on label "bovenbouw ... rups" at bounding box center [513, 179] width 111 height 23
click at [521, 184] on input "bovenbouw ... rups" at bounding box center [518, 183] width 8 height 8
radio input "true"
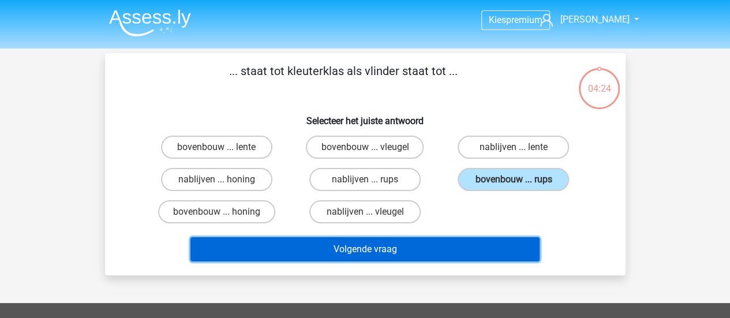
click at [404, 248] on button "Volgende vraag" at bounding box center [364, 249] width 349 height 24
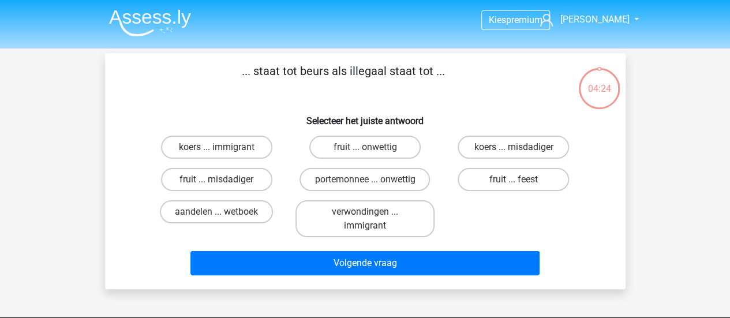
scroll to position [53, 0]
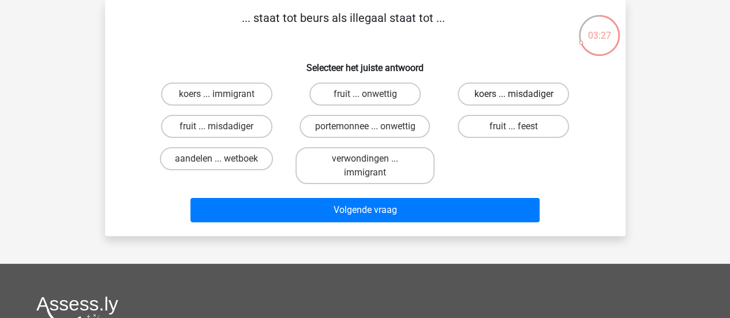
click at [540, 98] on label "koers ... misdadiger" at bounding box center [513, 94] width 111 height 23
click at [521, 98] on input "koers ... misdadiger" at bounding box center [518, 98] width 8 height 8
radio input "true"
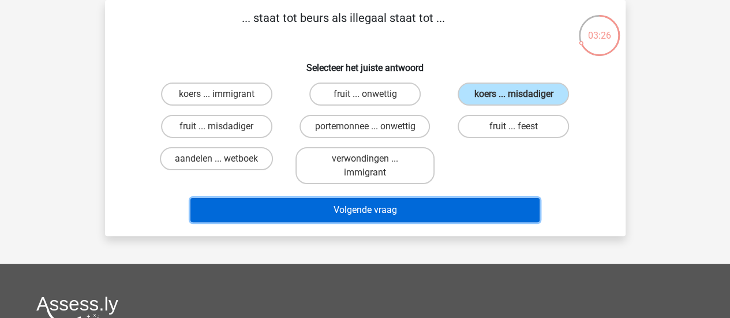
click at [447, 207] on button "Volgende vraag" at bounding box center [364, 210] width 349 height 24
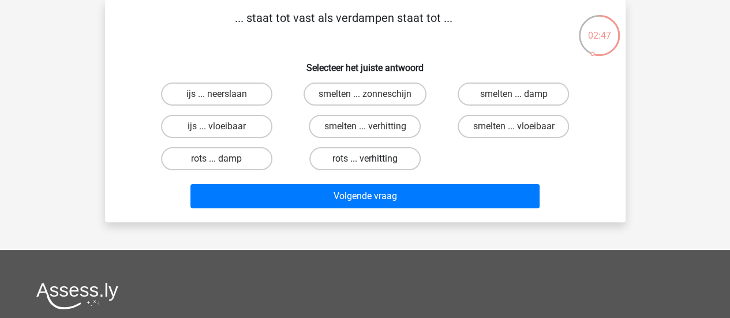
click at [390, 156] on label "rots ... verhitting" at bounding box center [364, 158] width 111 height 23
click at [372, 159] on input "rots ... verhitting" at bounding box center [369, 163] width 8 height 8
radio input "true"
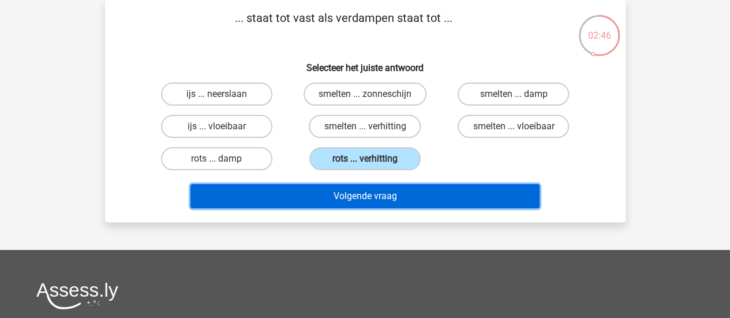
click at [414, 200] on button "Volgende vraag" at bounding box center [364, 196] width 349 height 24
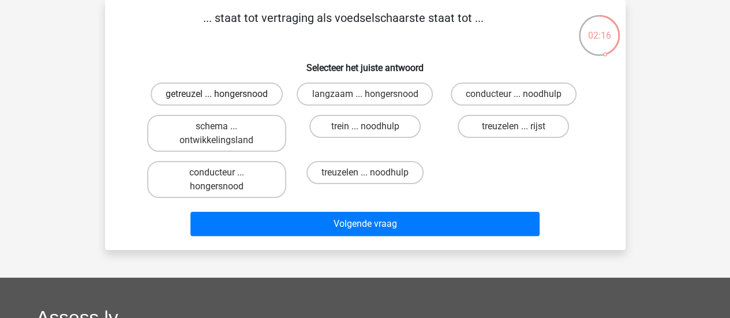
click at [244, 90] on label "getreuzel ... hongersnood" at bounding box center [217, 94] width 132 height 23
click at [224, 94] on input "getreuzel ... hongersnood" at bounding box center [220, 98] width 8 height 8
radio input "true"
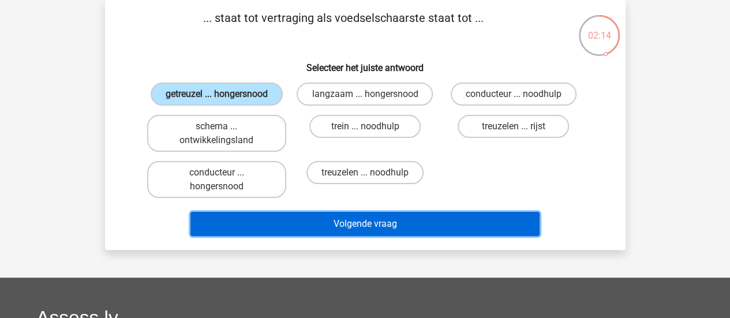
click at [462, 228] on button "Volgende vraag" at bounding box center [364, 224] width 349 height 24
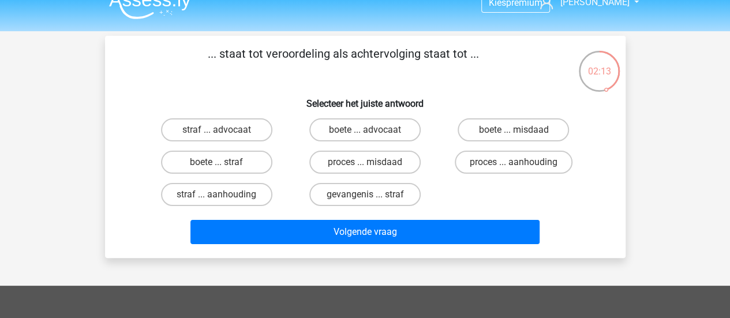
scroll to position [0, 0]
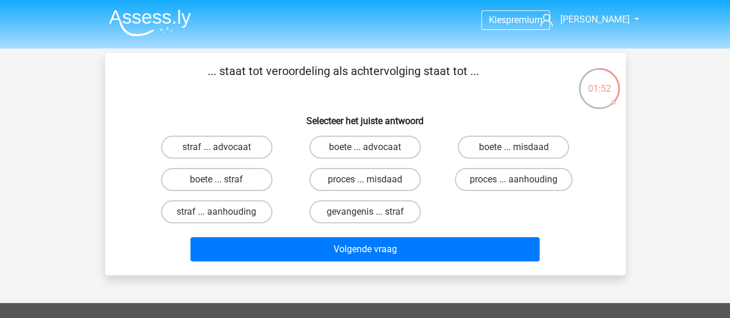
click at [519, 181] on input "proces ... aanhouding" at bounding box center [518, 183] width 8 height 8
radio input "true"
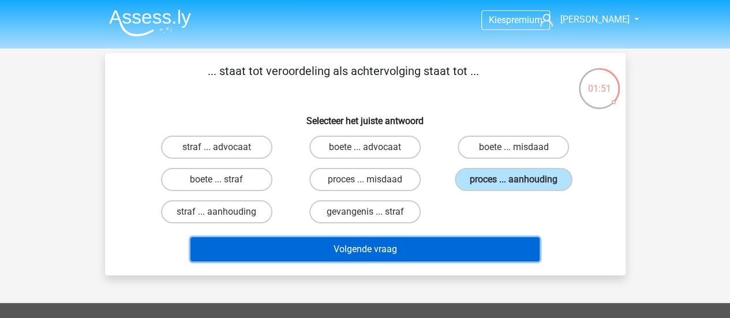
click at [430, 253] on button "Volgende vraag" at bounding box center [364, 249] width 349 height 24
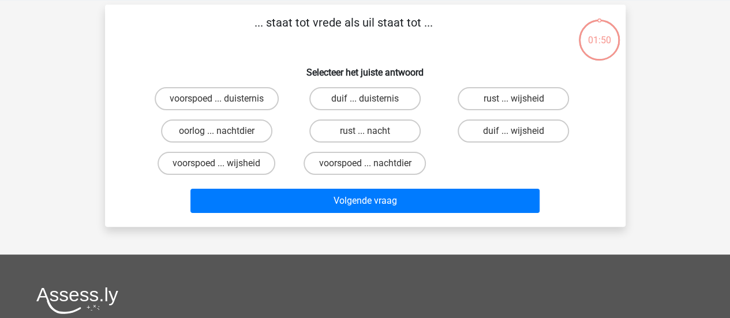
scroll to position [53, 0]
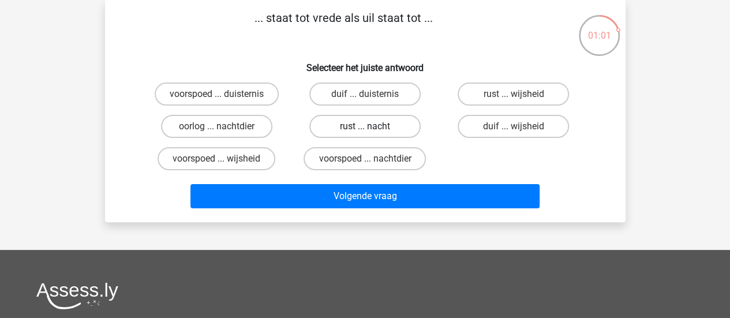
click at [392, 123] on label "rust ... nacht" at bounding box center [364, 126] width 111 height 23
click at [372, 126] on input "rust ... nacht" at bounding box center [369, 130] width 8 height 8
radio input "true"
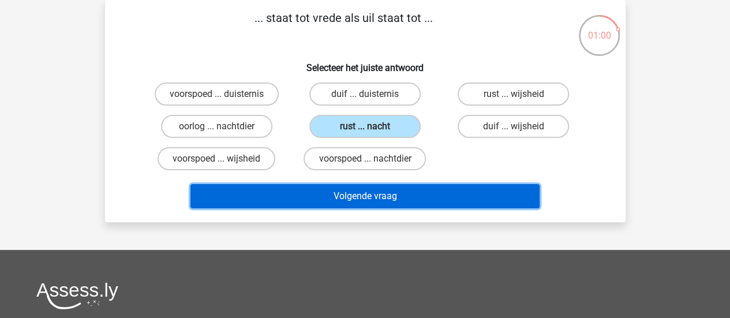
click at [420, 193] on button "Volgende vraag" at bounding box center [364, 196] width 349 height 24
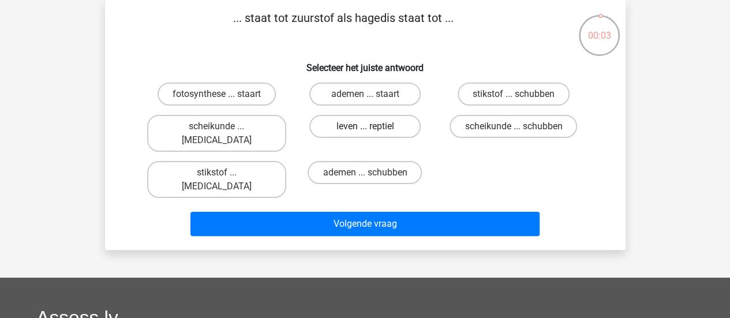
click at [376, 124] on label "leven ... reptiel" at bounding box center [364, 126] width 111 height 23
click at [372, 126] on input "leven ... reptiel" at bounding box center [369, 130] width 8 height 8
radio input "true"
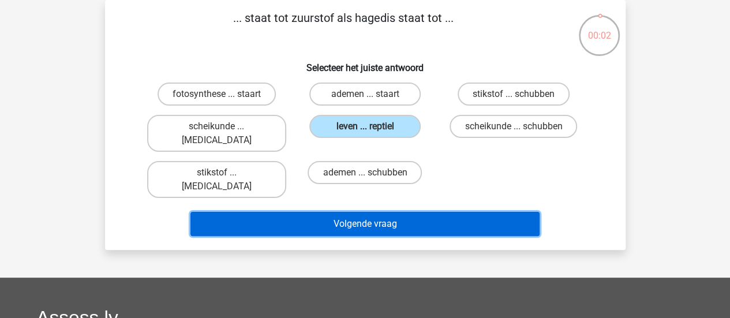
click at [462, 212] on button "Volgende vraag" at bounding box center [364, 224] width 349 height 24
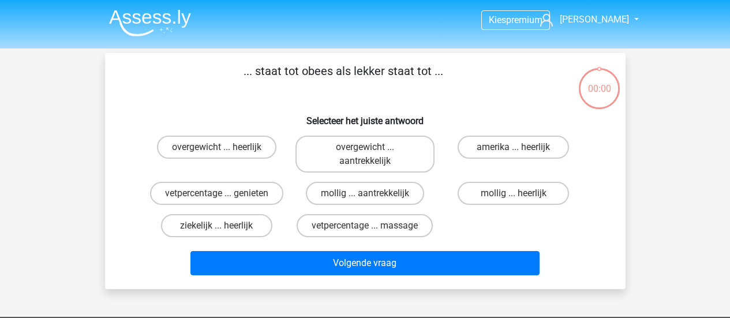
scroll to position [53, 0]
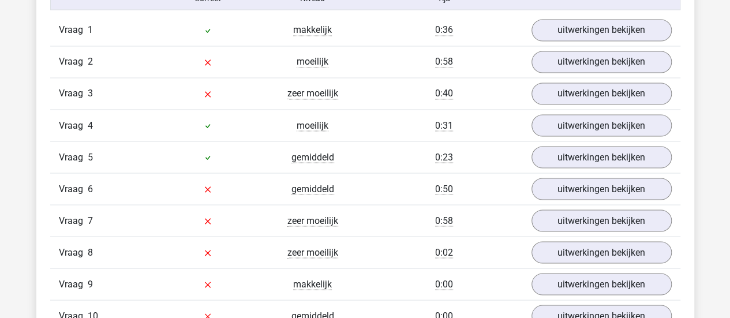
scroll to position [981, 0]
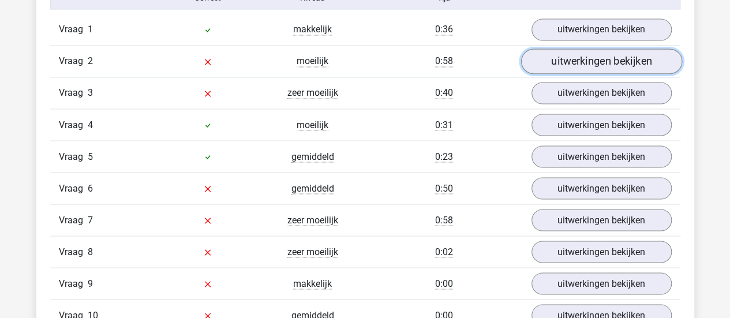
click at [585, 67] on link "uitwerkingen bekijken" at bounding box center [601, 60] width 161 height 25
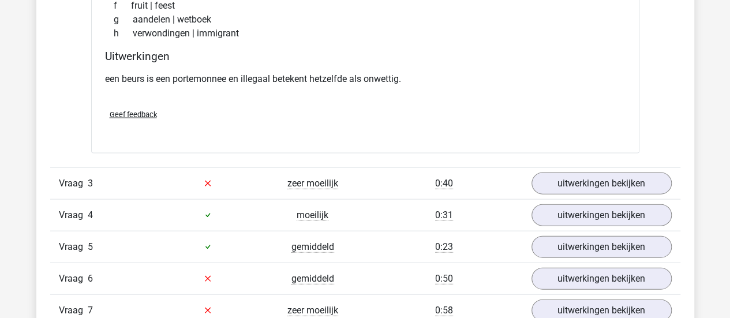
scroll to position [1270, 0]
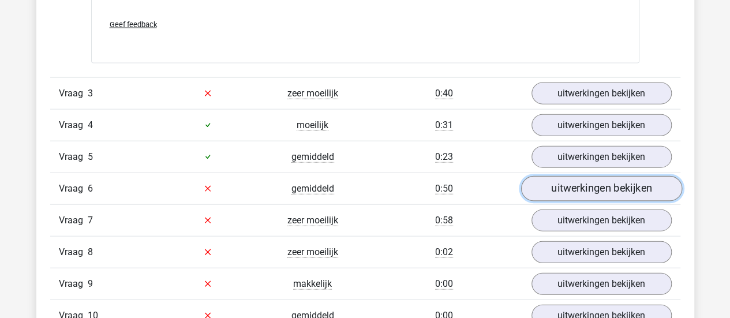
click at [600, 183] on link "uitwerkingen bekijken" at bounding box center [601, 188] width 161 height 25
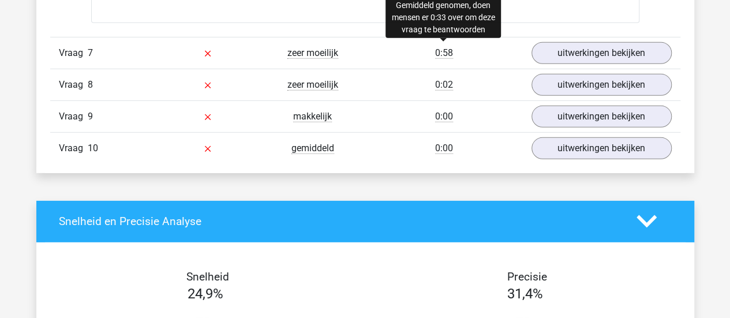
scroll to position [1731, 0]
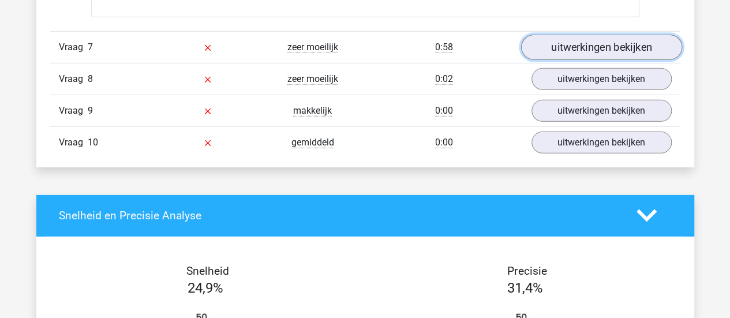
click at [641, 47] on link "uitwerkingen bekijken" at bounding box center [601, 47] width 161 height 25
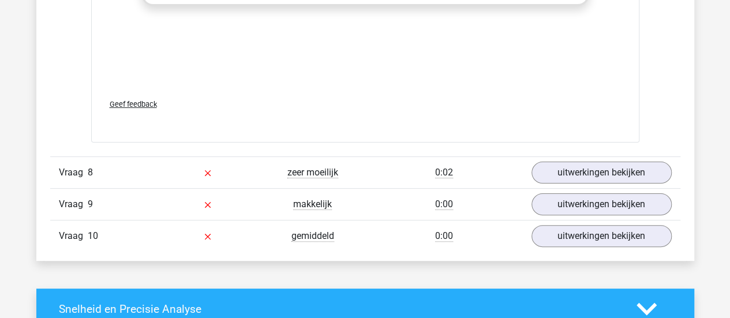
scroll to position [2251, 0]
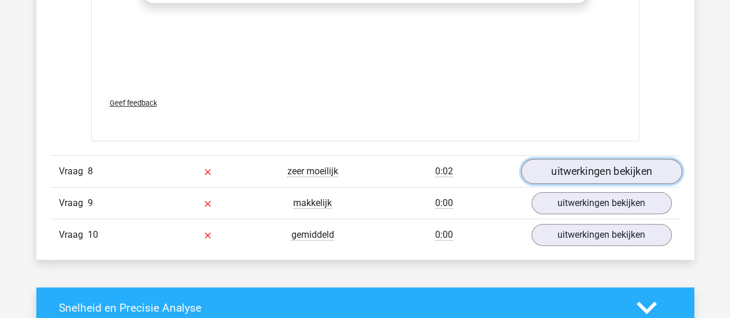
click at [591, 166] on link "uitwerkingen bekijken" at bounding box center [601, 171] width 161 height 25
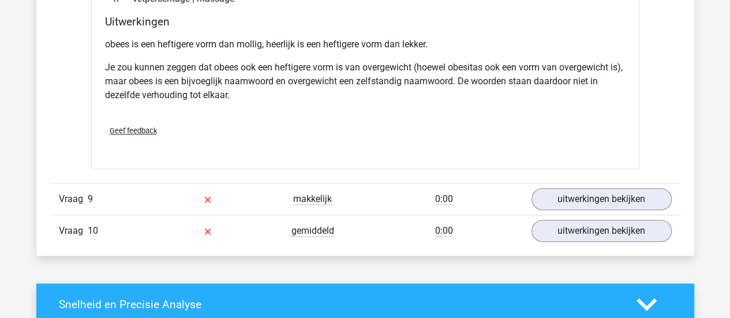
scroll to position [2712, 0]
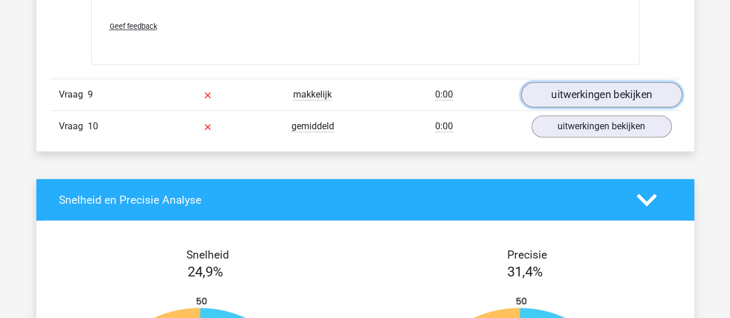
click at [599, 89] on link "uitwerkingen bekijken" at bounding box center [601, 94] width 161 height 25
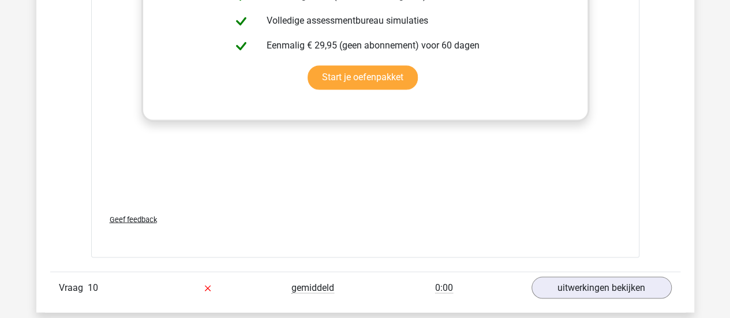
scroll to position [3174, 0]
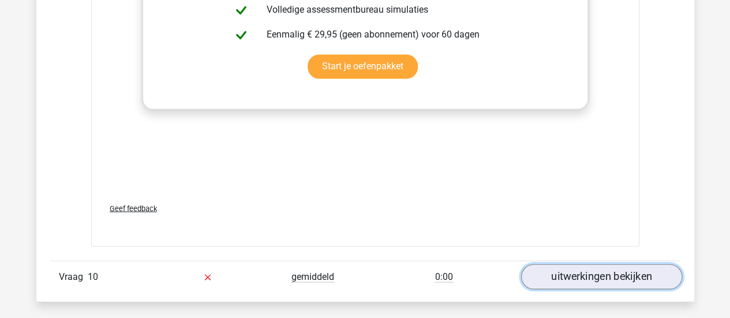
click at [587, 265] on link "uitwerkingen bekijken" at bounding box center [601, 276] width 161 height 25
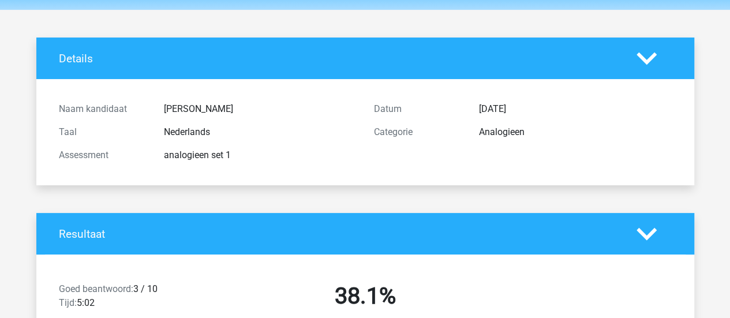
scroll to position [0, 0]
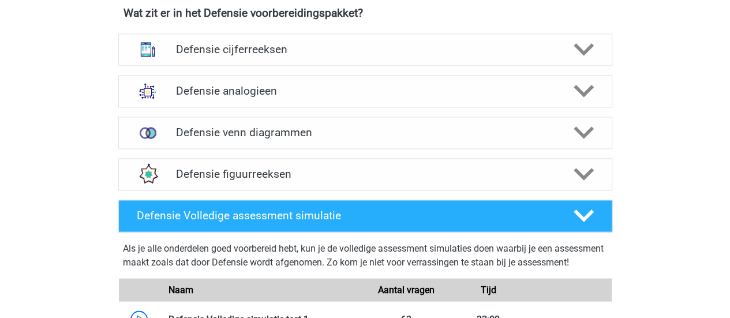
scroll to position [866, 0]
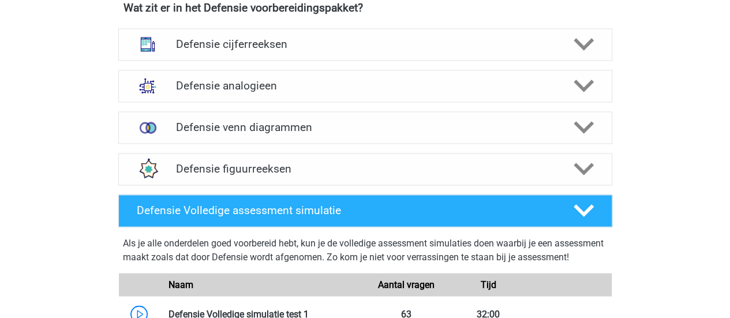
click at [245, 184] on div "Defensie figuurreeksen Er zijn verschillende soorten patronen te herkennen die …" at bounding box center [365, 169] width 539 height 42
click at [237, 163] on h4 "Defensie figuurreeksen" at bounding box center [365, 168] width 378 height 13
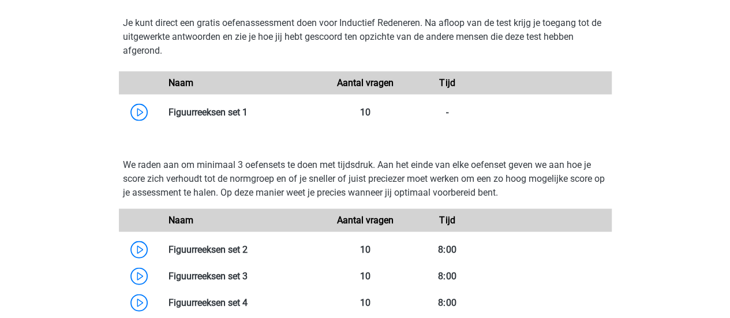
scroll to position [1096, 0]
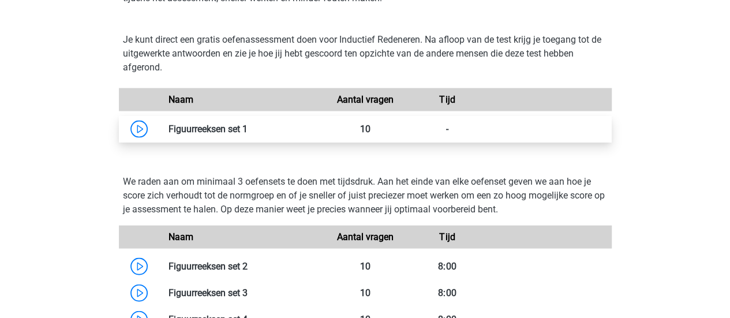
click at [248, 130] on link at bounding box center [248, 128] width 0 height 11
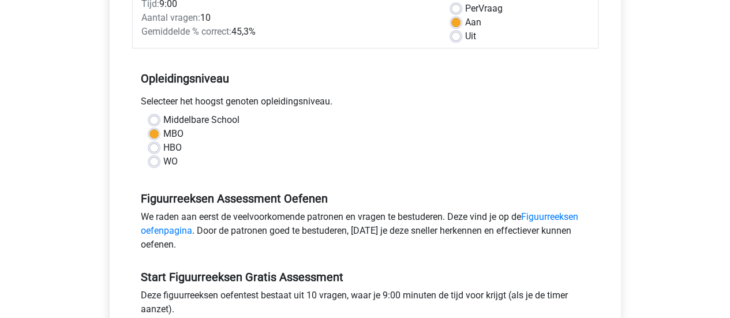
scroll to position [346, 0]
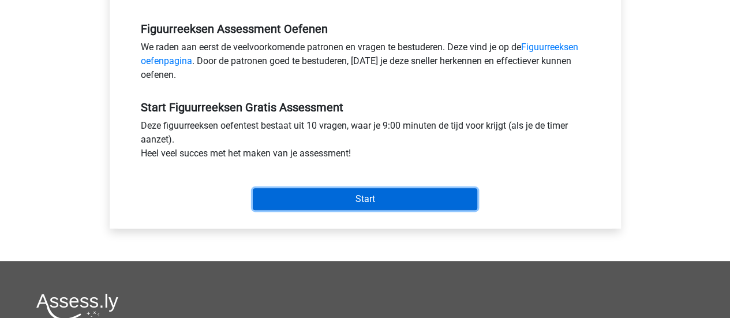
click at [334, 195] on input "Start" at bounding box center [365, 199] width 224 height 22
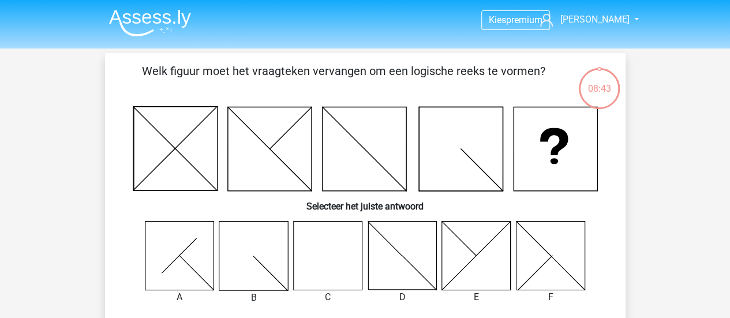
click at [311, 257] on icon at bounding box center [327, 255] width 69 height 69
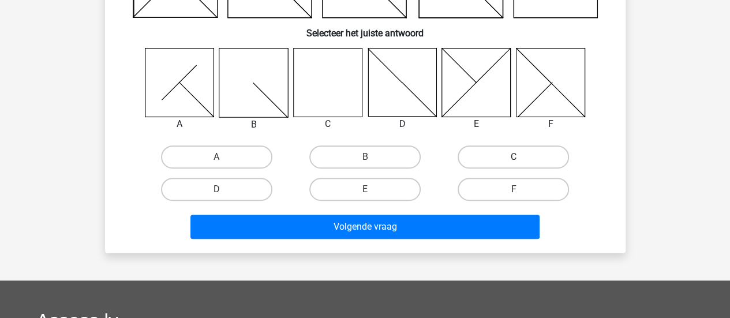
click at [527, 153] on label "C" at bounding box center [513, 156] width 111 height 23
click at [521, 157] on input "C" at bounding box center [518, 161] width 8 height 8
radio input "true"
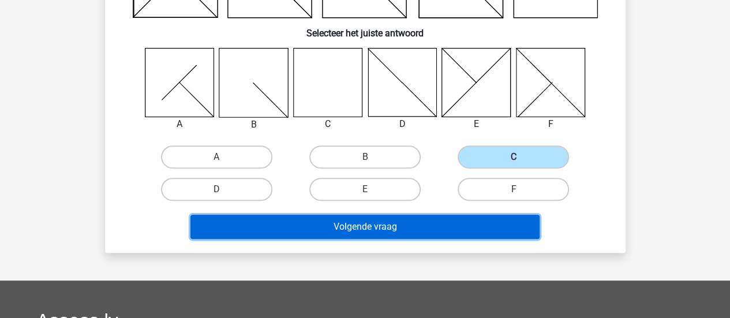
click at [415, 229] on button "Volgende vraag" at bounding box center [364, 227] width 349 height 24
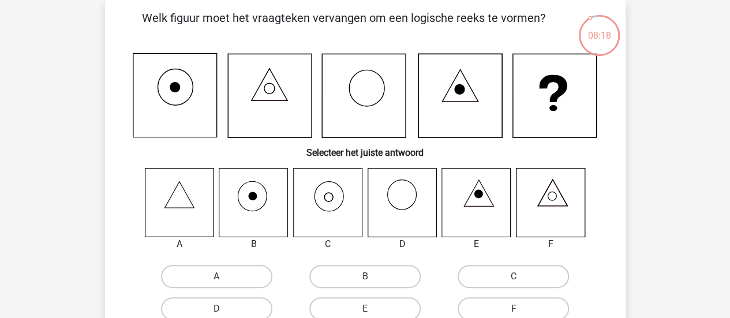
scroll to position [111, 0]
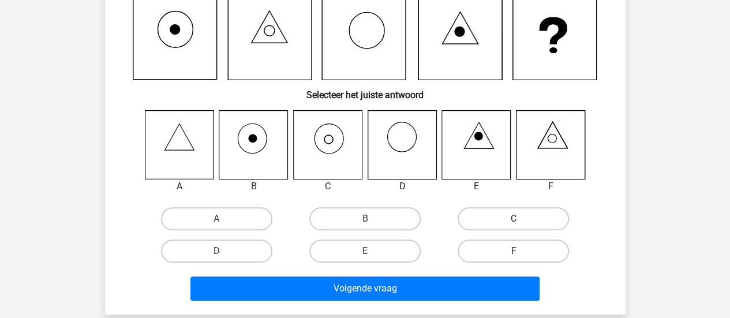
click at [539, 210] on label "C" at bounding box center [513, 218] width 111 height 23
click at [521, 219] on input "C" at bounding box center [518, 223] width 8 height 8
radio input "true"
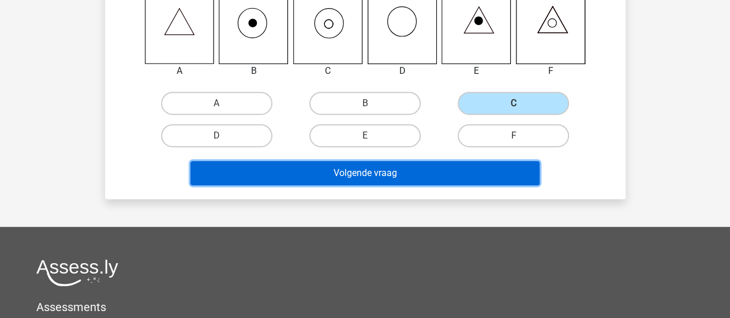
click at [398, 172] on button "Volgende vraag" at bounding box center [364, 173] width 349 height 24
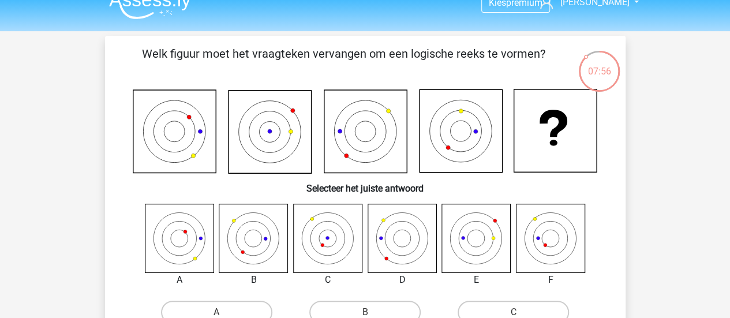
scroll to position [0, 0]
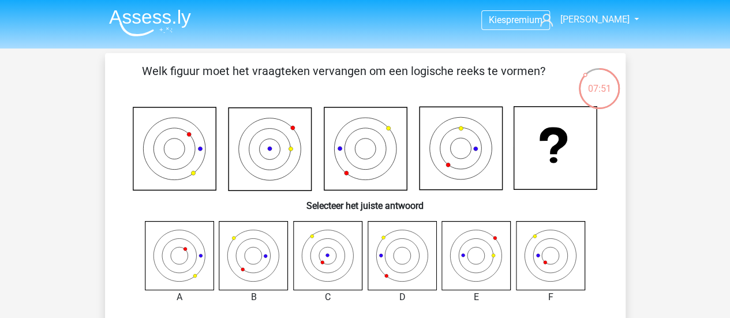
click at [591, 85] on div "07:50" at bounding box center [599, 81] width 43 height 29
click at [542, 259] on icon at bounding box center [550, 255] width 17 height 17
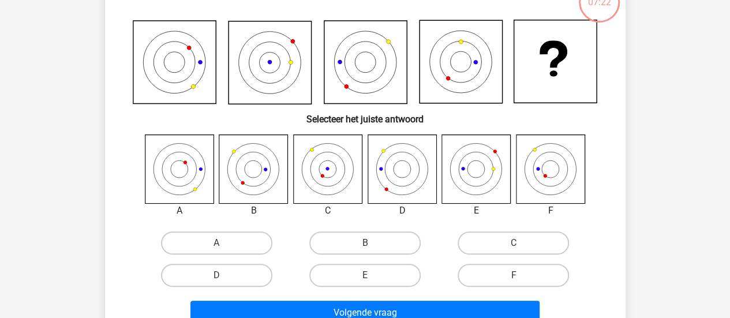
scroll to position [173, 0]
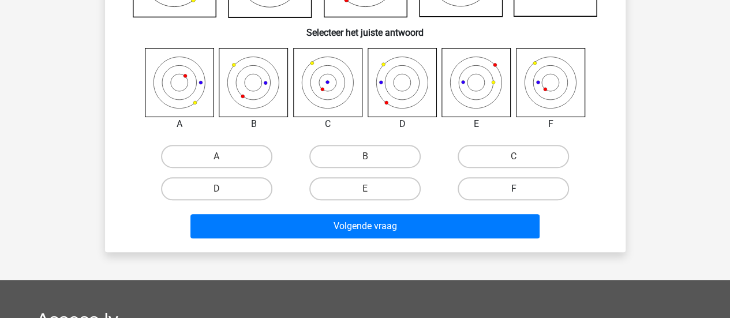
click at [512, 193] on label "F" at bounding box center [513, 188] width 111 height 23
click at [514, 193] on input "F" at bounding box center [518, 193] width 8 height 8
radio input "true"
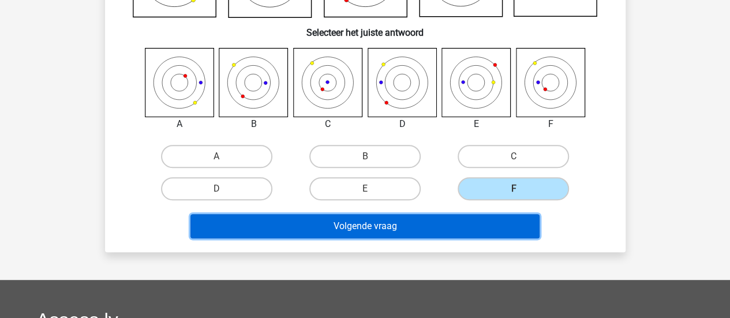
click at [457, 224] on button "Volgende vraag" at bounding box center [364, 226] width 349 height 24
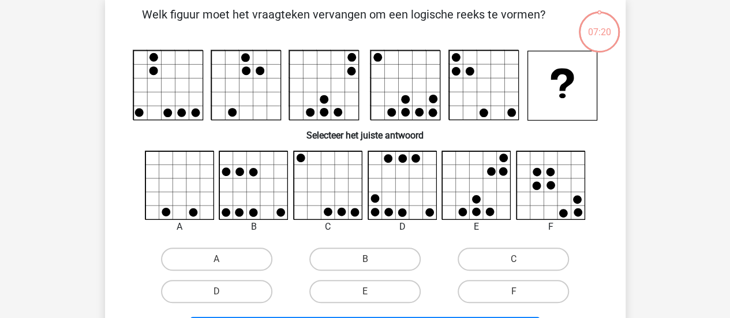
scroll to position [53, 0]
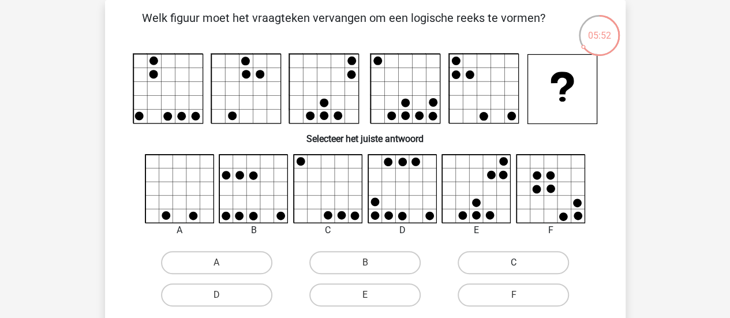
click at [534, 255] on label "C" at bounding box center [513, 262] width 111 height 23
click at [521, 263] on input "C" at bounding box center [518, 267] width 8 height 8
radio input "true"
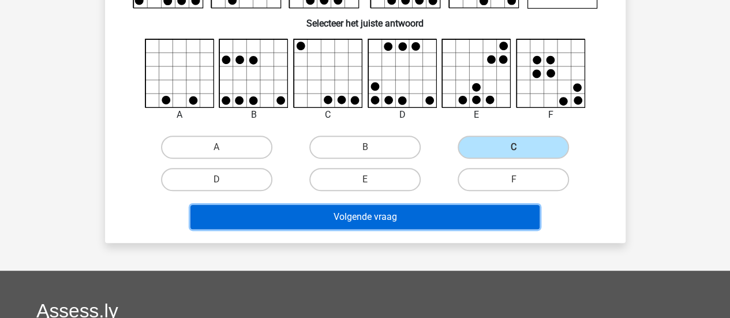
click at [452, 220] on button "Volgende vraag" at bounding box center [364, 217] width 349 height 24
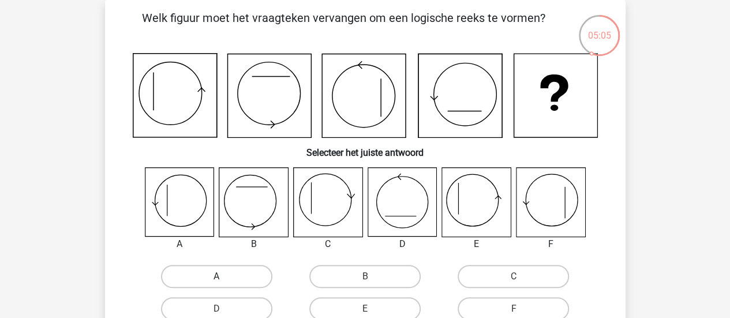
click at [230, 269] on label "A" at bounding box center [216, 276] width 111 height 23
click at [224, 276] on input "A" at bounding box center [220, 280] width 8 height 8
radio input "true"
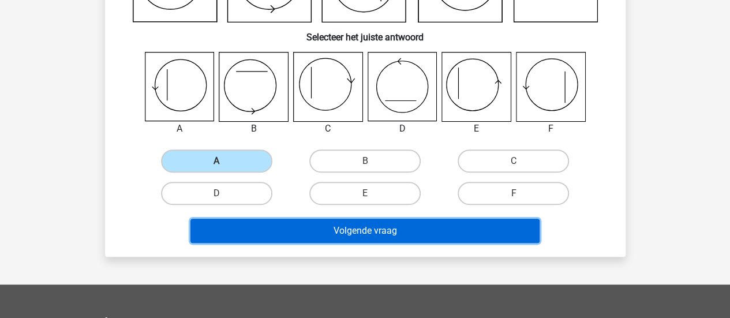
click at [460, 229] on button "Volgende vraag" at bounding box center [364, 231] width 349 height 24
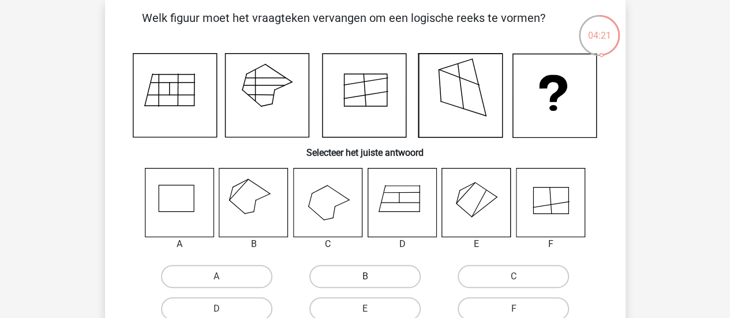
click at [344, 274] on label "B" at bounding box center [364, 276] width 111 height 23
click at [365, 276] on input "B" at bounding box center [369, 280] width 8 height 8
radio input "true"
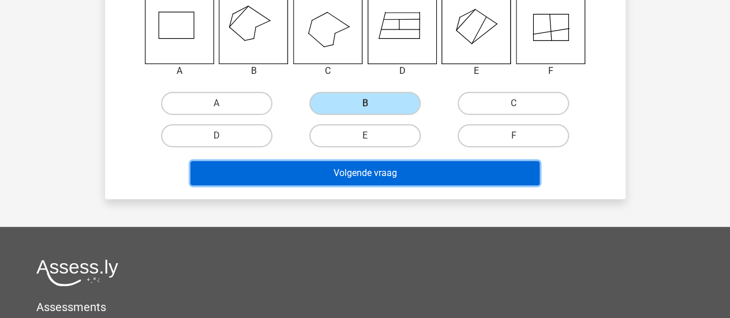
click at [495, 178] on button "Volgende vraag" at bounding box center [364, 173] width 349 height 24
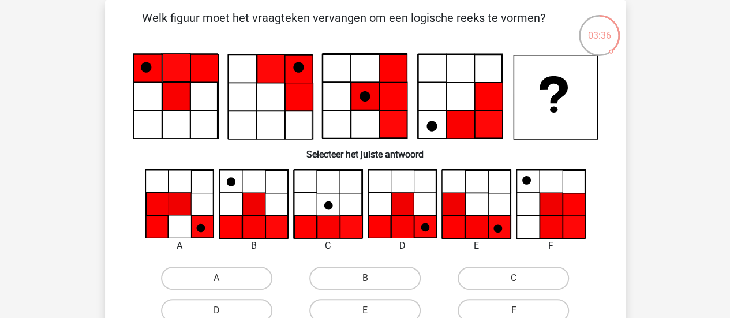
scroll to position [111, 0]
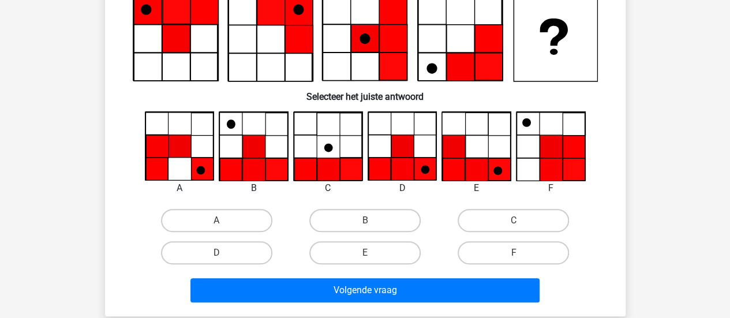
click at [219, 259] on input "D" at bounding box center [220, 257] width 8 height 8
radio input "true"
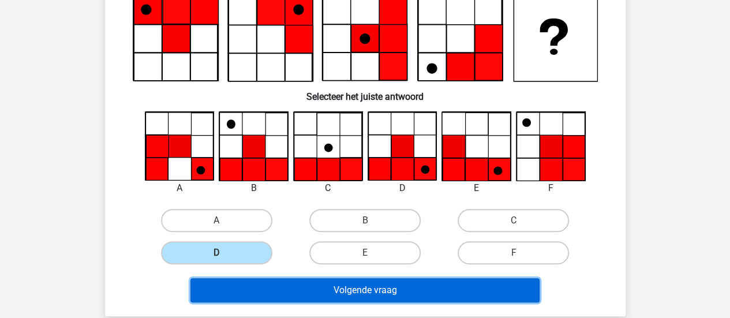
click at [417, 288] on button "Volgende vraag" at bounding box center [364, 290] width 349 height 24
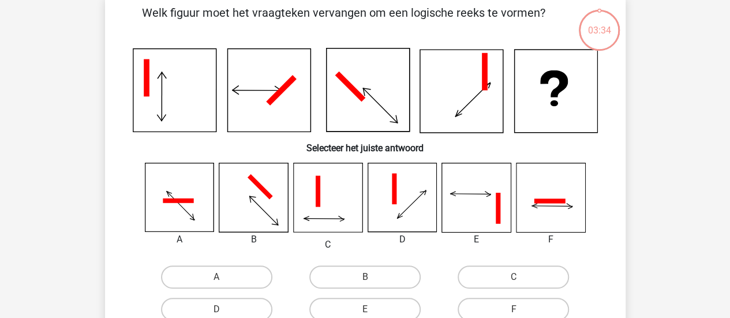
scroll to position [53, 0]
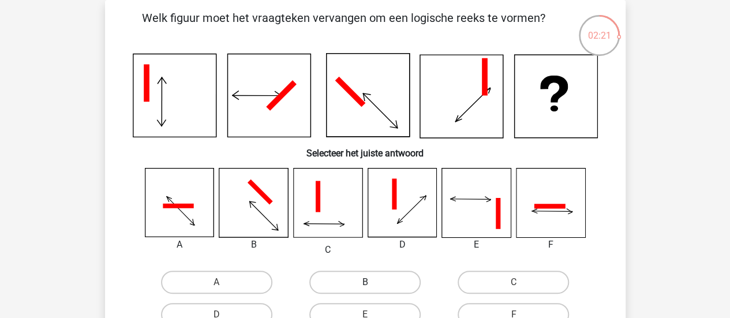
click at [350, 293] on label "B" at bounding box center [364, 282] width 111 height 23
click at [365, 290] on input "B" at bounding box center [369, 286] width 8 height 8
radio input "true"
click at [350, 283] on label "B" at bounding box center [364, 282] width 111 height 23
click at [365, 283] on input "B" at bounding box center [369, 286] width 8 height 8
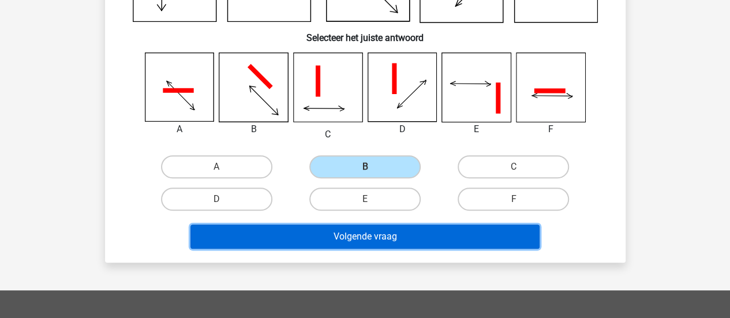
click at [471, 238] on button "Volgende vraag" at bounding box center [364, 236] width 349 height 24
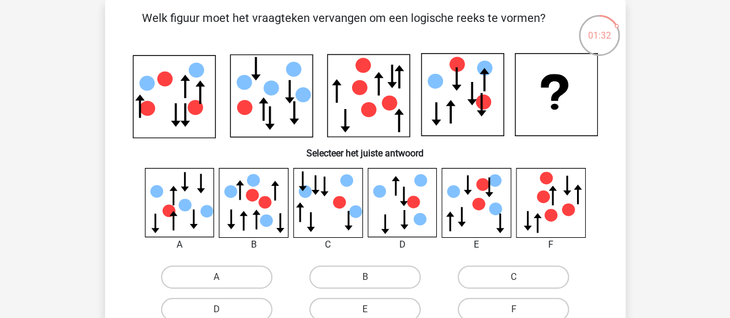
click at [200, 273] on label "A" at bounding box center [216, 276] width 111 height 23
click at [216, 277] on input "A" at bounding box center [220, 281] width 8 height 8
radio input "true"
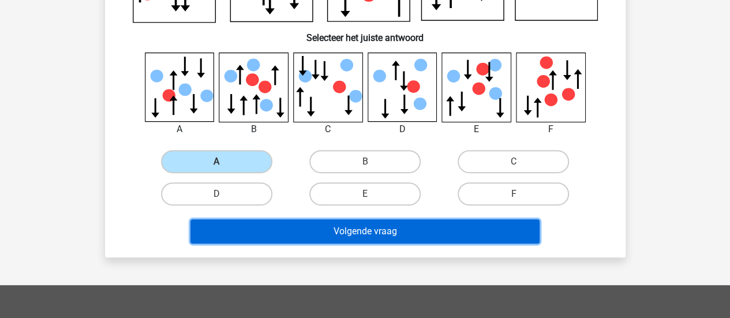
click at [396, 224] on button "Volgende vraag" at bounding box center [364, 231] width 349 height 24
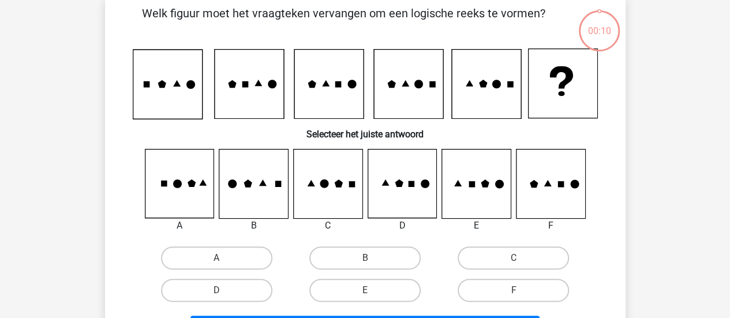
scroll to position [53, 0]
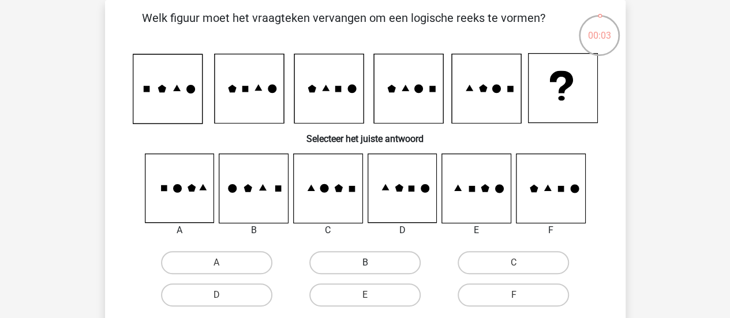
click at [357, 268] on label "B" at bounding box center [364, 262] width 111 height 23
click at [365, 268] on input "B" at bounding box center [369, 267] width 8 height 8
radio input "true"
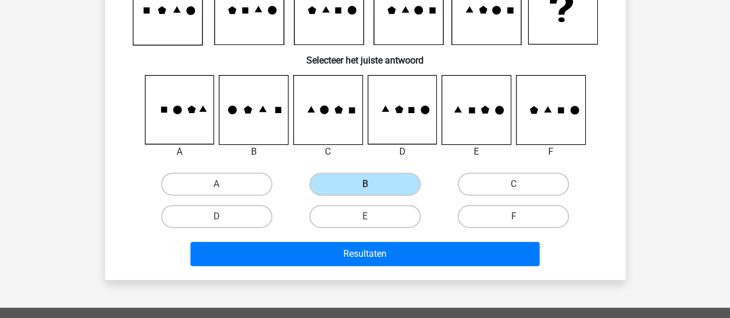
scroll to position [226, 0]
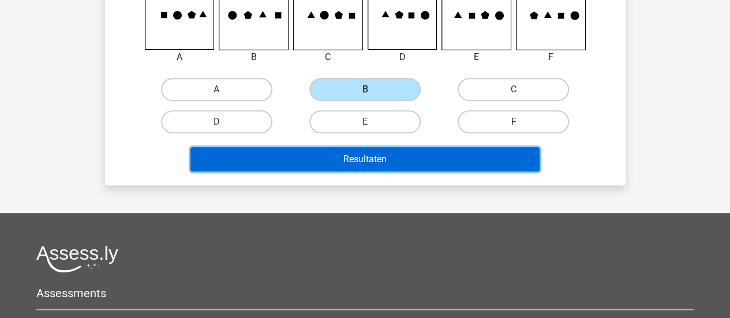
click at [380, 156] on button "Resultaten" at bounding box center [364, 159] width 349 height 24
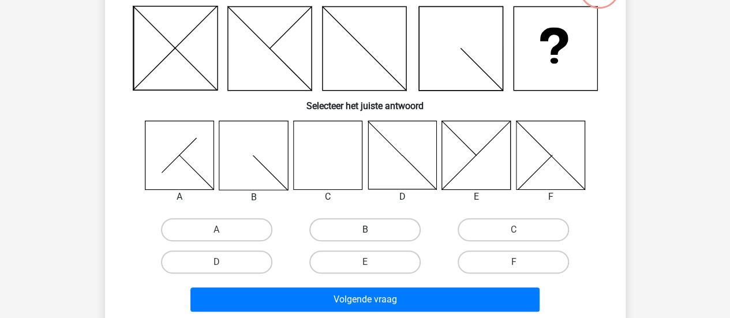
scroll to position [115, 0]
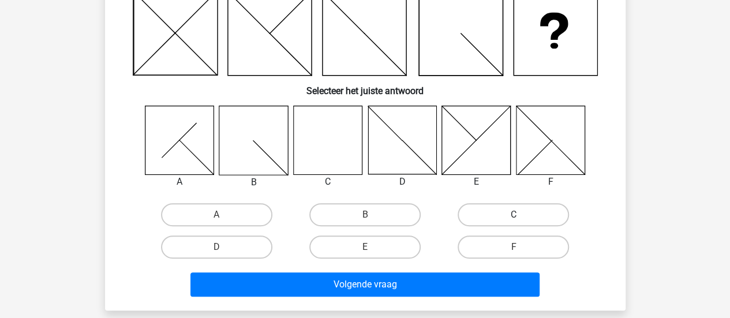
click at [479, 217] on label "C" at bounding box center [513, 214] width 111 height 23
click at [514, 217] on input "C" at bounding box center [518, 219] width 8 height 8
radio input "true"
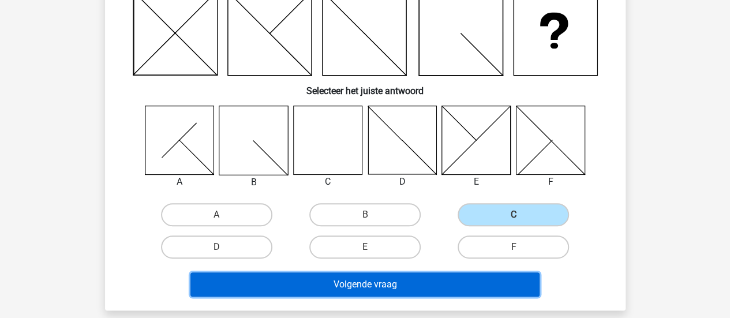
click at [447, 275] on button "Volgende vraag" at bounding box center [364, 284] width 349 height 24
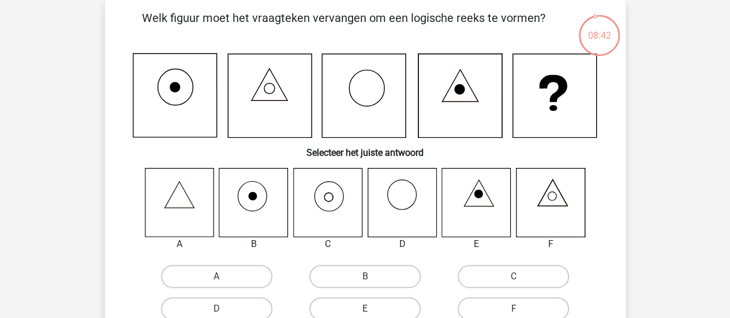
scroll to position [111, 0]
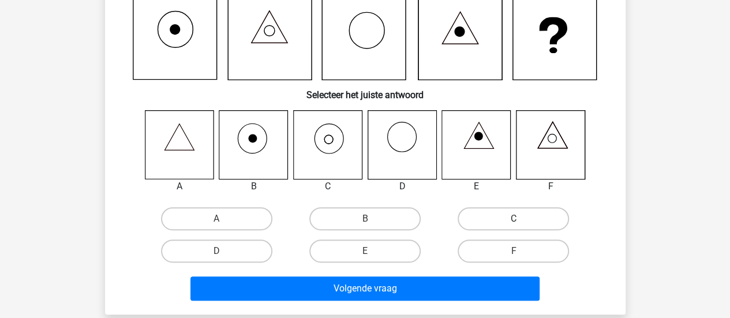
click at [509, 222] on label "C" at bounding box center [513, 218] width 111 height 23
click at [514, 222] on input "C" at bounding box center [518, 223] width 8 height 8
radio input "true"
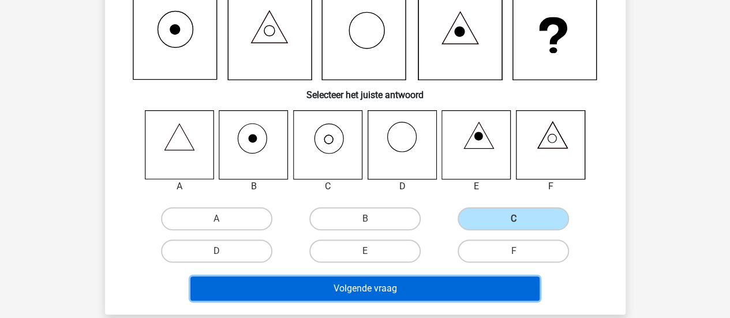
click at [451, 287] on button "Volgende vraag" at bounding box center [364, 288] width 349 height 24
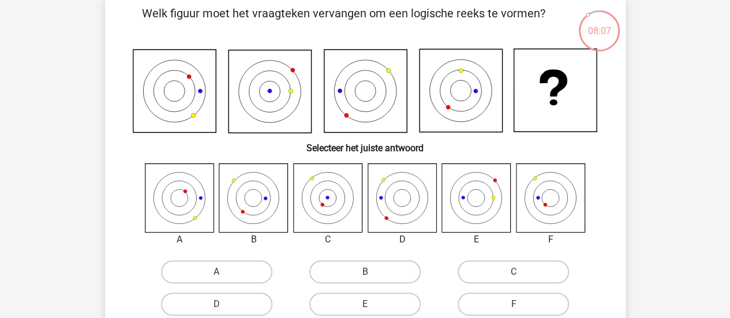
scroll to position [115, 0]
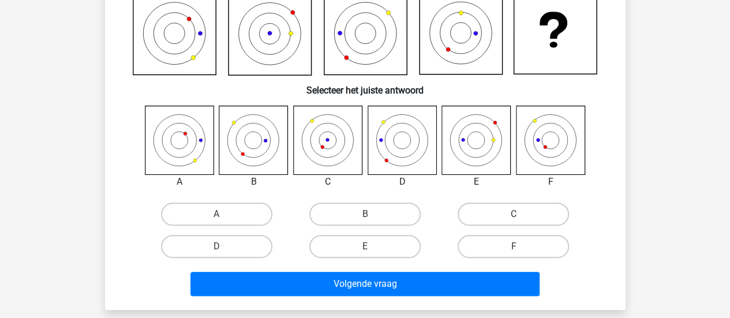
click at [516, 249] on input "F" at bounding box center [518, 250] width 8 height 8
radio input "true"
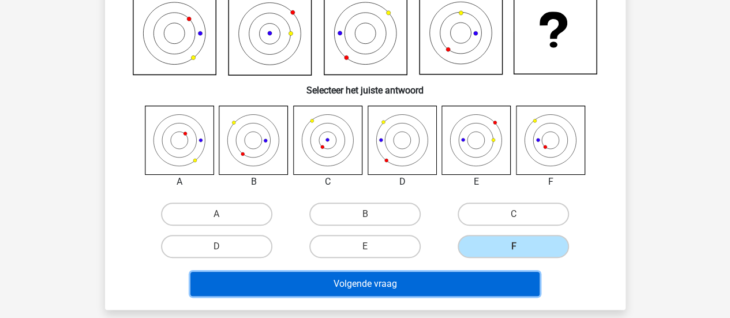
click at [444, 290] on button "Volgende vraag" at bounding box center [364, 284] width 349 height 24
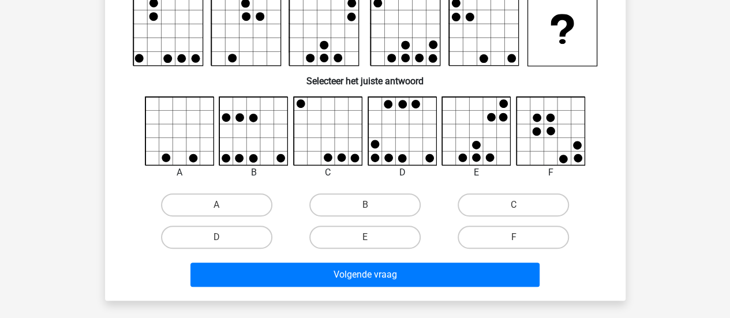
scroll to position [169, 0]
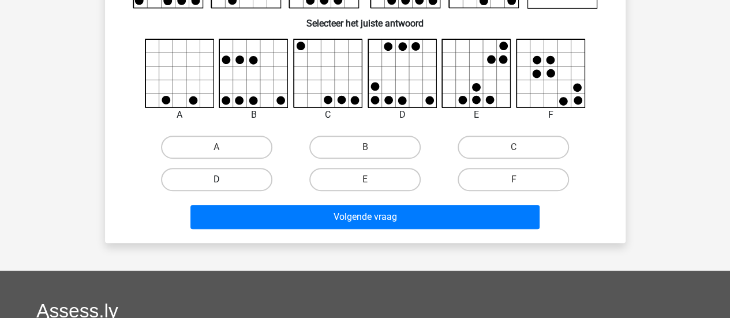
click at [221, 177] on label "D" at bounding box center [216, 179] width 111 height 23
click at [221, 179] on input "D" at bounding box center [220, 183] width 8 height 8
radio input "true"
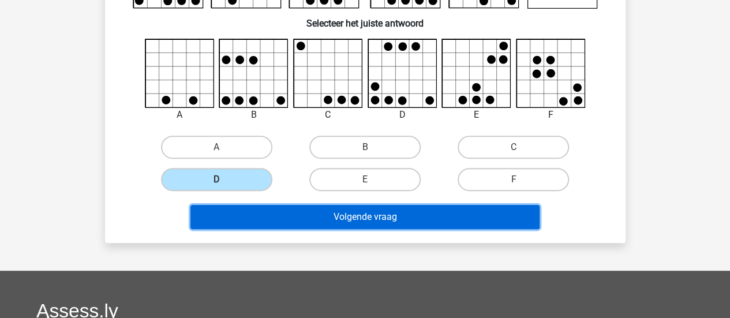
click at [394, 221] on button "Volgende vraag" at bounding box center [364, 217] width 349 height 24
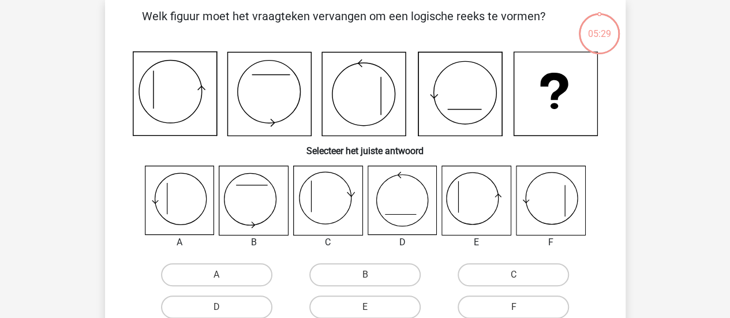
scroll to position [53, 0]
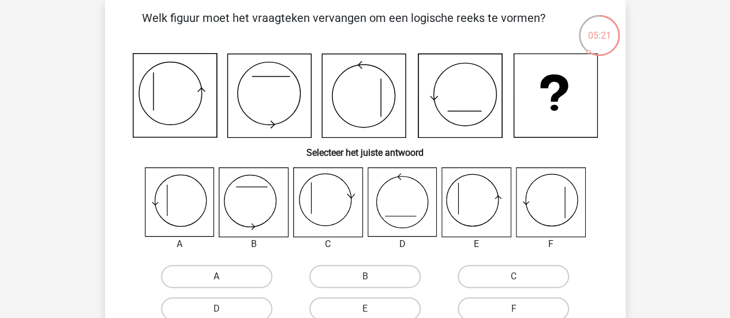
click at [234, 276] on label "A" at bounding box center [216, 276] width 111 height 23
click at [224, 276] on input "A" at bounding box center [220, 280] width 8 height 8
radio input "true"
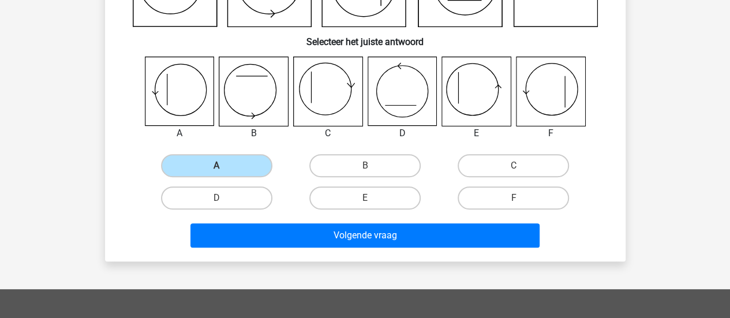
scroll to position [169, 0]
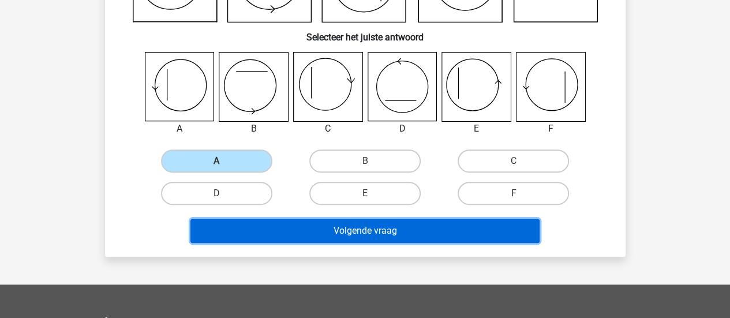
click at [465, 226] on button "Volgende vraag" at bounding box center [364, 231] width 349 height 24
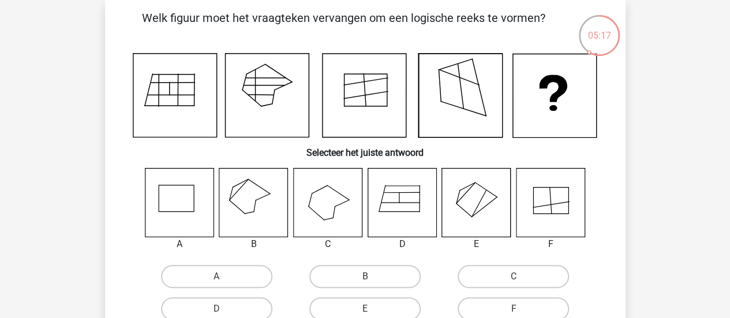
scroll to position [111, 0]
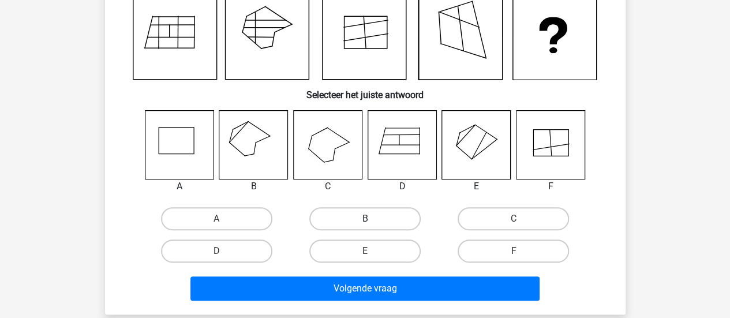
click at [362, 216] on label "B" at bounding box center [364, 218] width 111 height 23
click at [365, 219] on input "B" at bounding box center [369, 223] width 8 height 8
radio input "true"
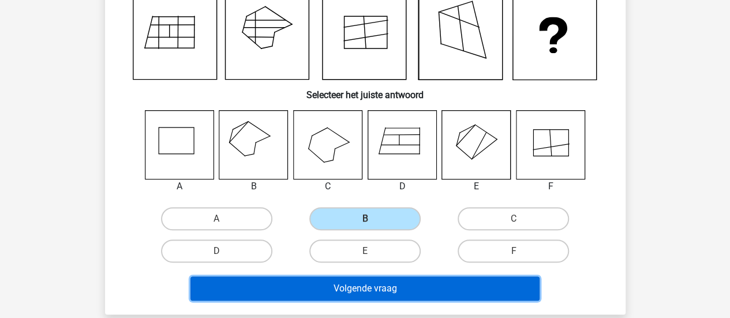
click at [428, 280] on button "Volgende vraag" at bounding box center [364, 288] width 349 height 24
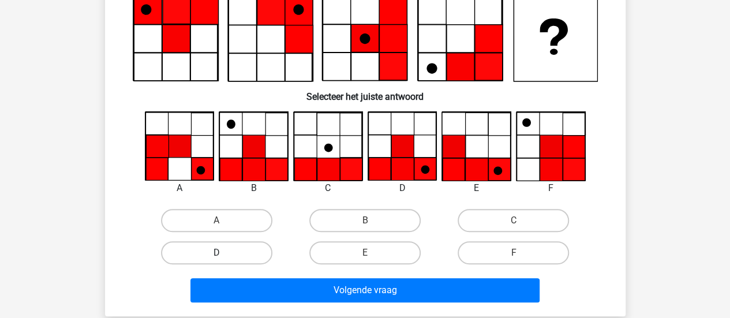
click at [245, 254] on label "D" at bounding box center [216, 252] width 111 height 23
click at [224, 254] on input "D" at bounding box center [220, 257] width 8 height 8
radio input "true"
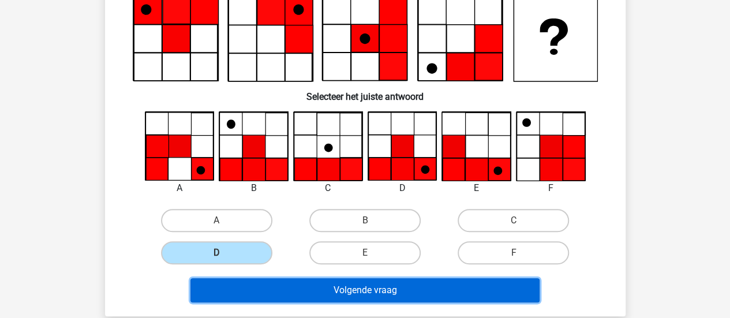
click at [387, 286] on button "Volgende vraag" at bounding box center [364, 290] width 349 height 24
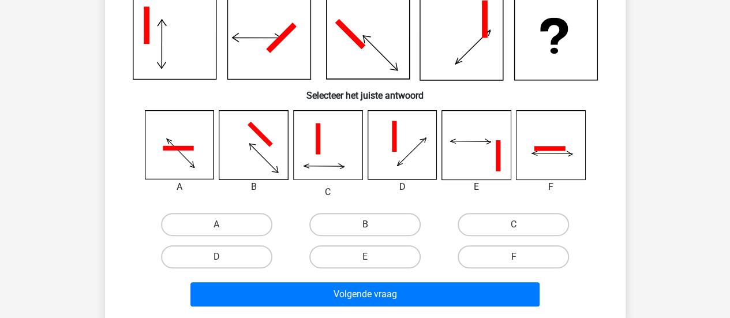
click at [388, 224] on label "B" at bounding box center [364, 224] width 111 height 23
click at [372, 224] on input "B" at bounding box center [369, 228] width 8 height 8
radio input "true"
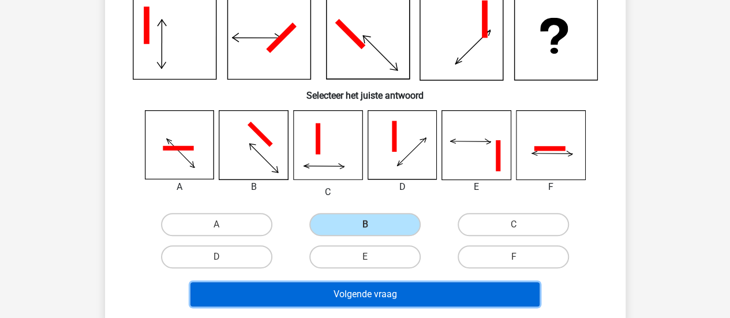
click at [448, 289] on button "Volgende vraag" at bounding box center [364, 294] width 349 height 24
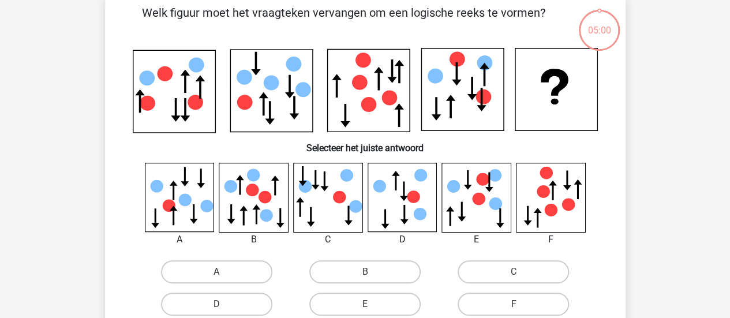
scroll to position [53, 0]
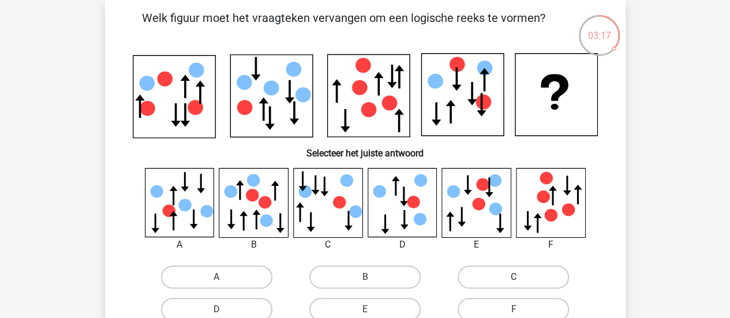
click at [515, 274] on label "C" at bounding box center [513, 276] width 111 height 23
click at [515, 277] on input "C" at bounding box center [518, 281] width 8 height 8
radio input "true"
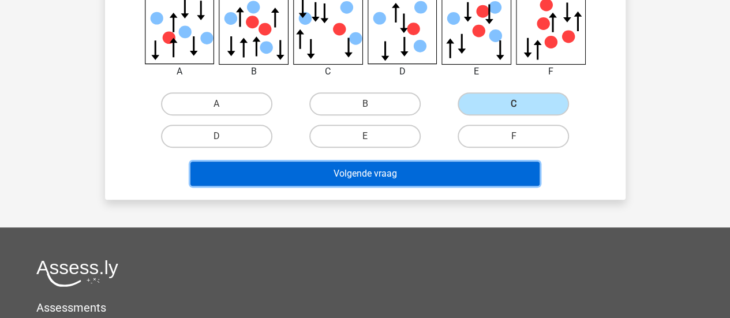
click at [465, 181] on button "Volgende vraag" at bounding box center [364, 174] width 349 height 24
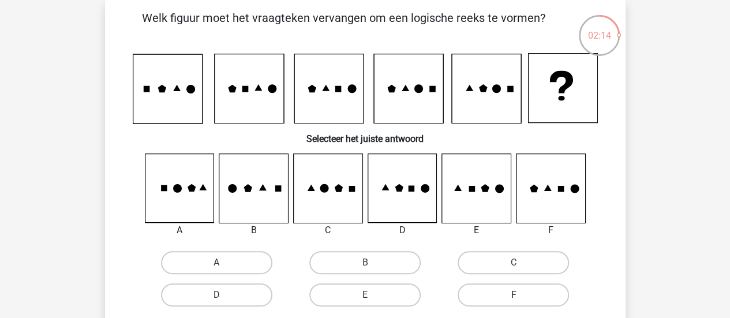
click at [528, 298] on label "F" at bounding box center [513, 294] width 111 height 23
click at [521, 298] on input "F" at bounding box center [518, 299] width 8 height 8
radio input "true"
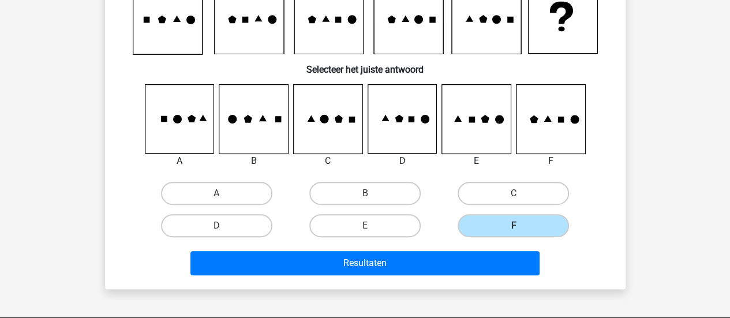
scroll to position [169, 0]
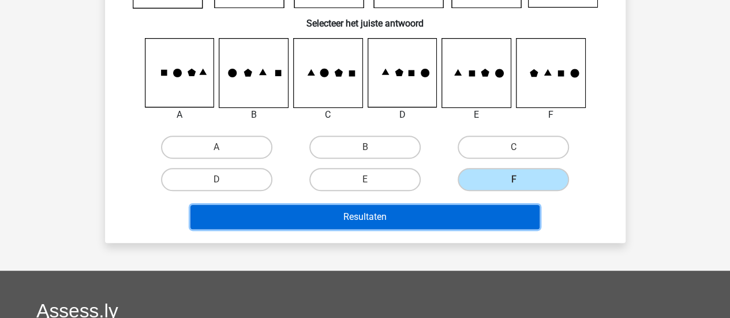
click at [508, 220] on button "Resultaten" at bounding box center [364, 217] width 349 height 24
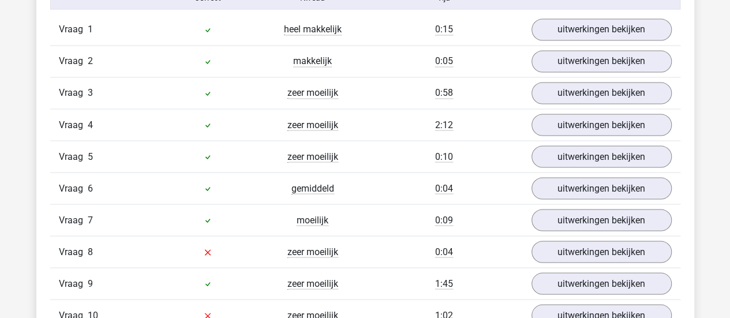
scroll to position [1039, 0]
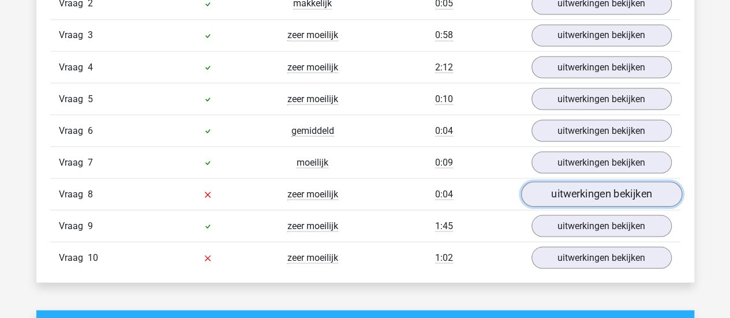
click at [598, 191] on link "uitwerkingen bekijken" at bounding box center [601, 193] width 161 height 25
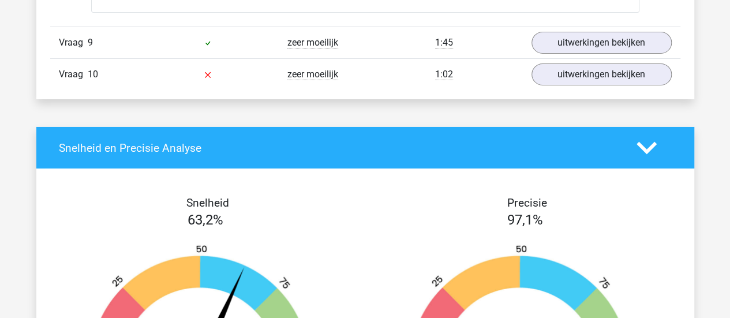
scroll to position [1962, 0]
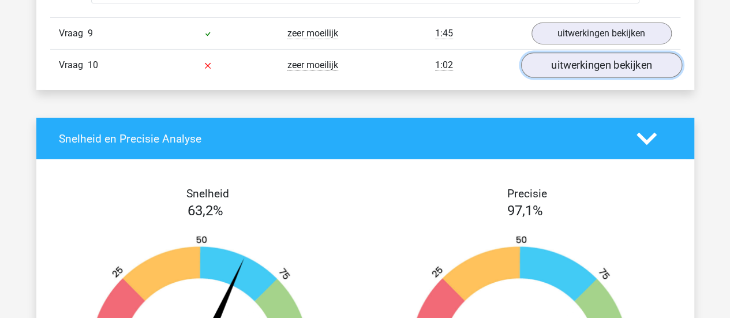
click at [600, 61] on link "uitwerkingen bekijken" at bounding box center [601, 65] width 161 height 25
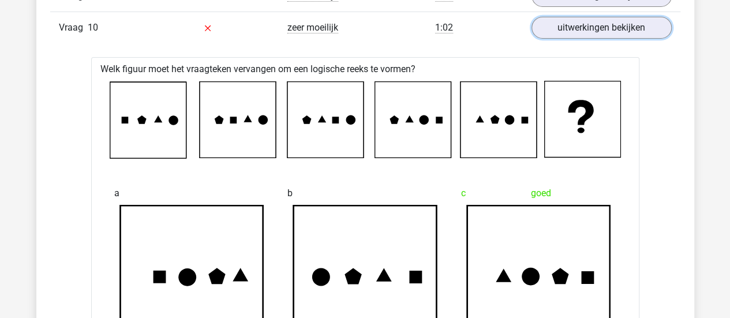
scroll to position [1904, 0]
